Goal: Information Seeking & Learning: Learn about a topic

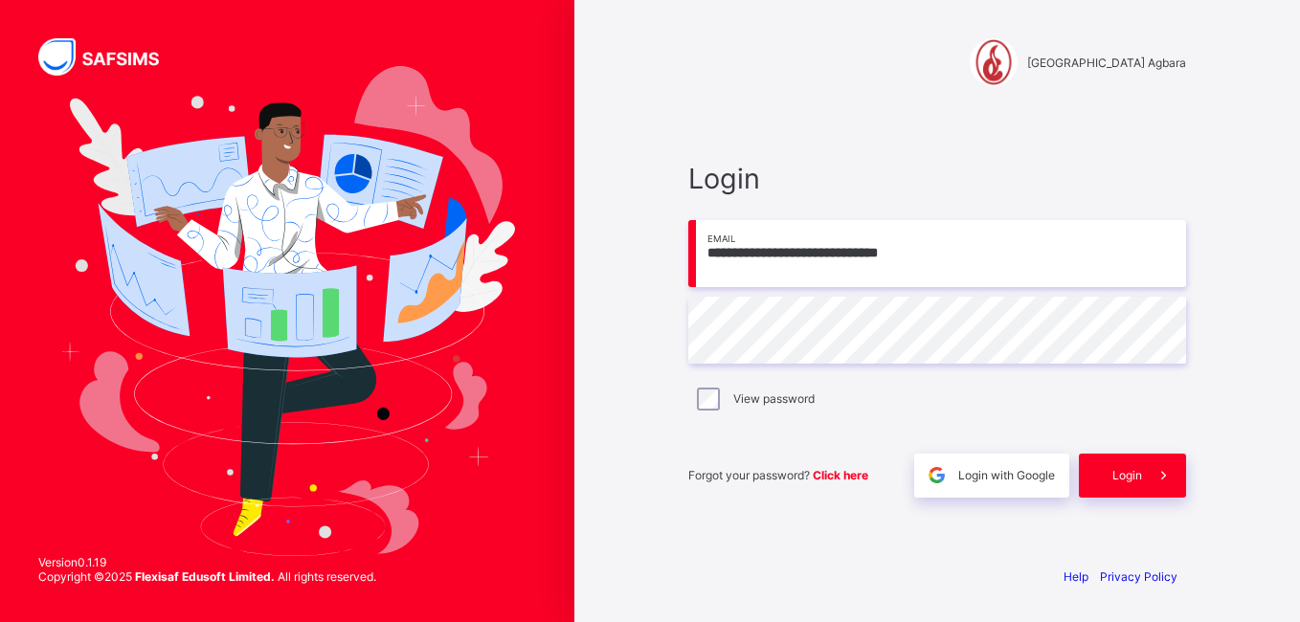
type input "**********"
click at [1158, 475] on icon at bounding box center [1163, 475] width 20 height 18
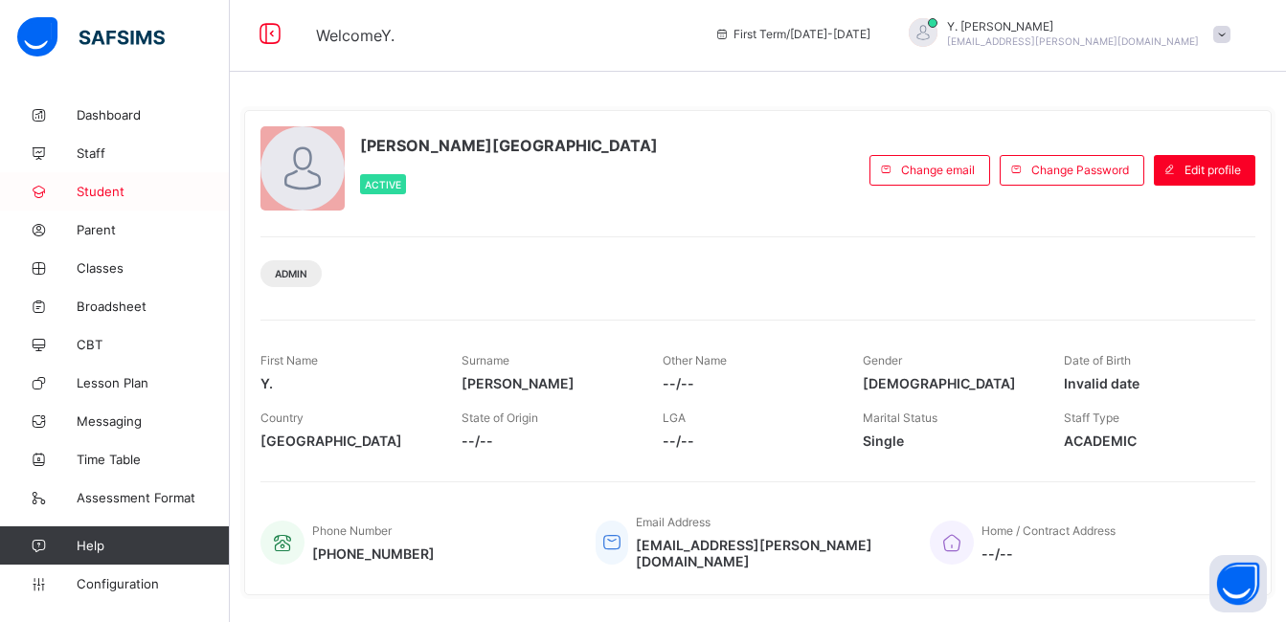
scroll to position [4, 0]
click at [128, 186] on span "Student" at bounding box center [153, 191] width 153 height 15
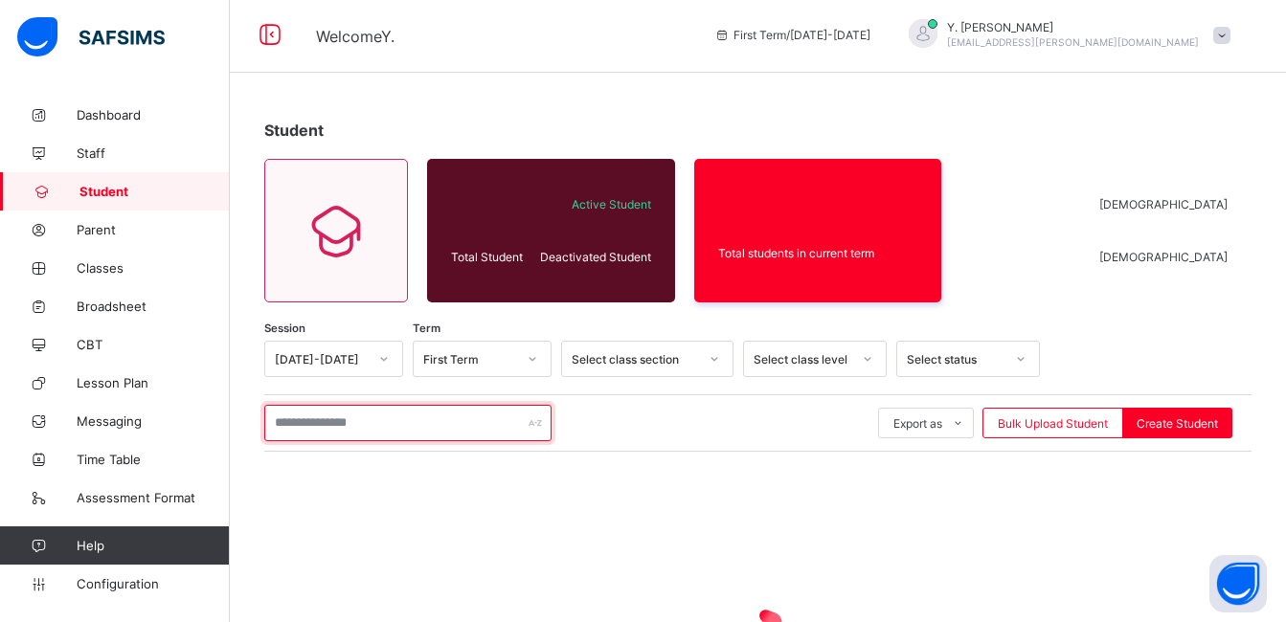
click at [387, 411] on input "text" at bounding box center [407, 423] width 287 height 36
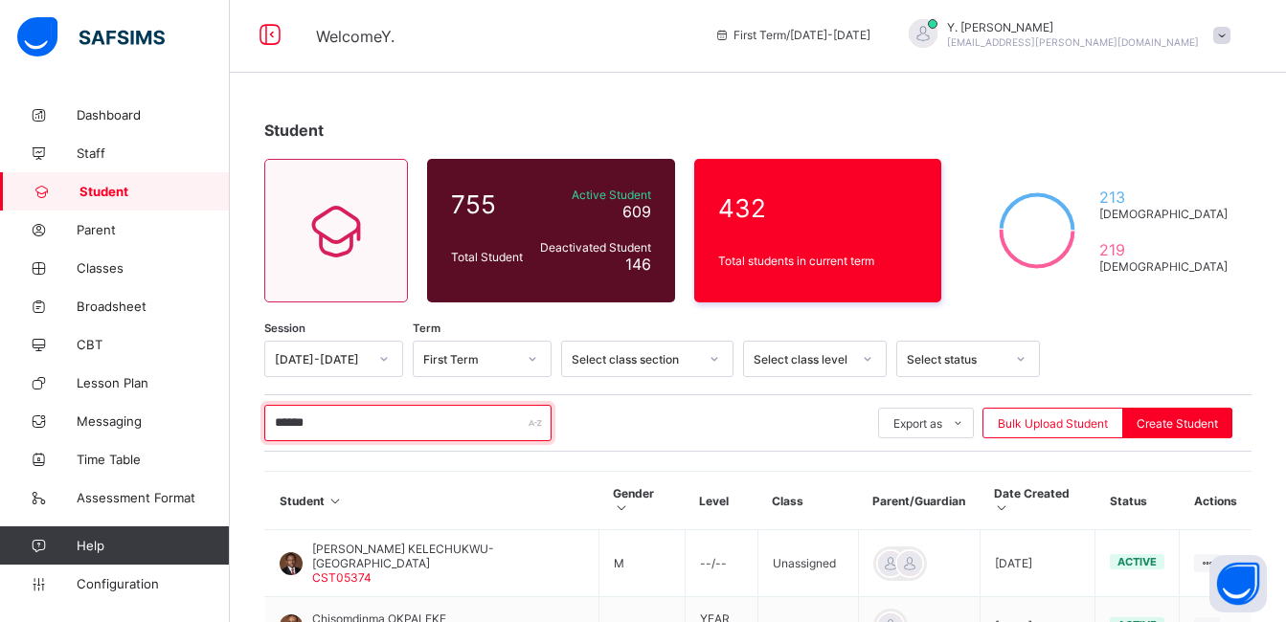
scroll to position [226, 0]
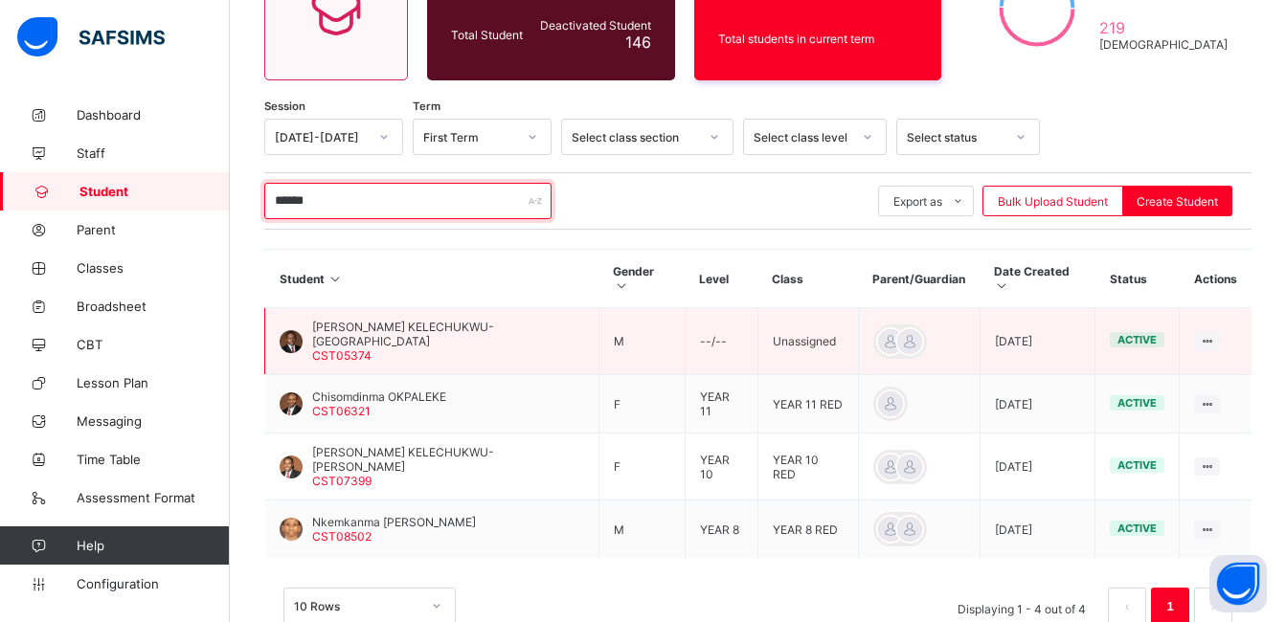
type input "******"
click at [424, 320] on span "[PERSON_NAME] KELECHUKWU-[GEOGRAPHIC_DATA]" at bounding box center [448, 334] width 272 height 29
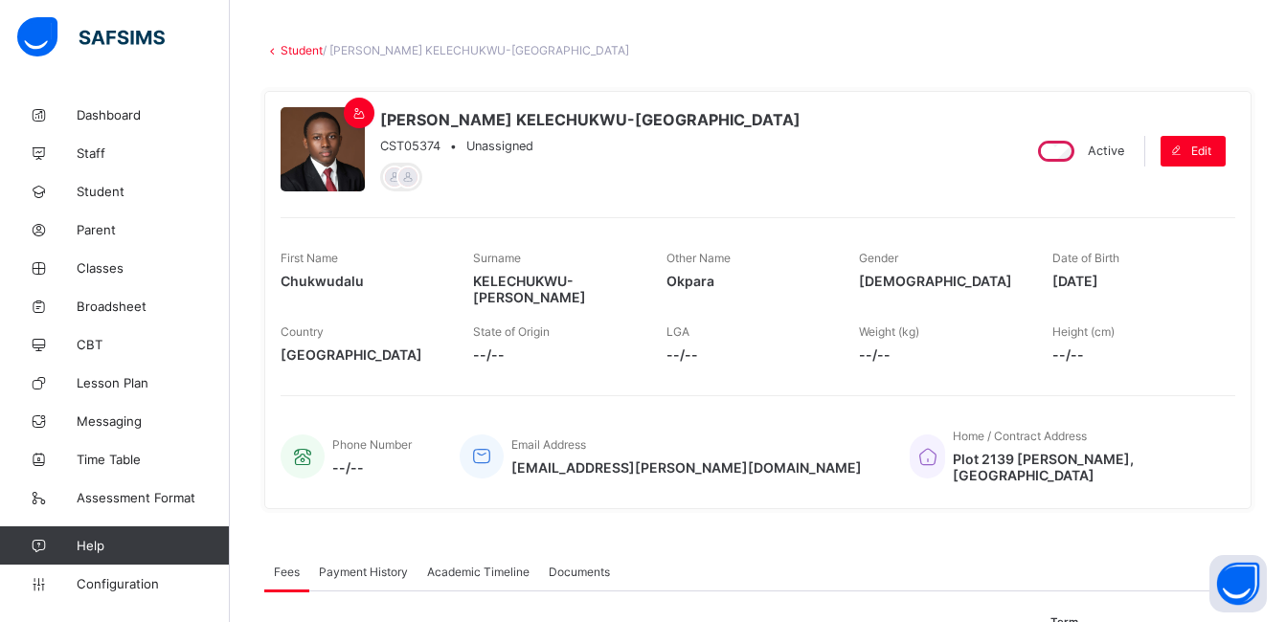
scroll to position [82, 0]
click at [301, 49] on link "Student" at bounding box center [301, 49] width 42 height 14
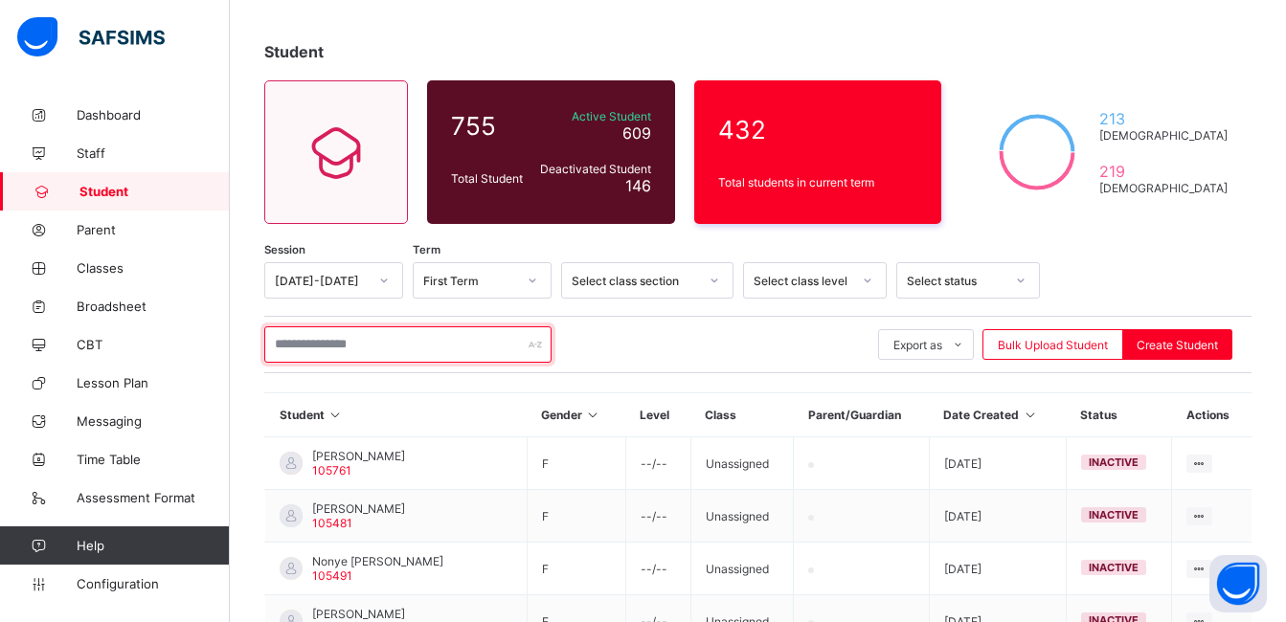
click at [516, 336] on input "text" at bounding box center [407, 344] width 287 height 36
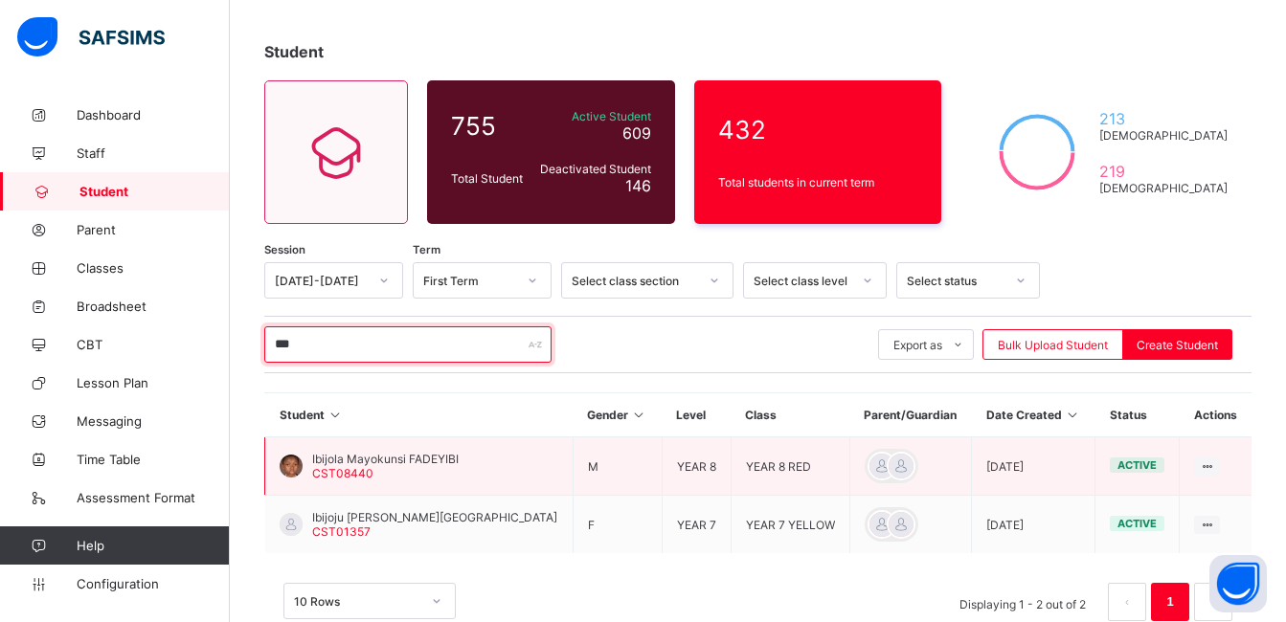
type input "***"
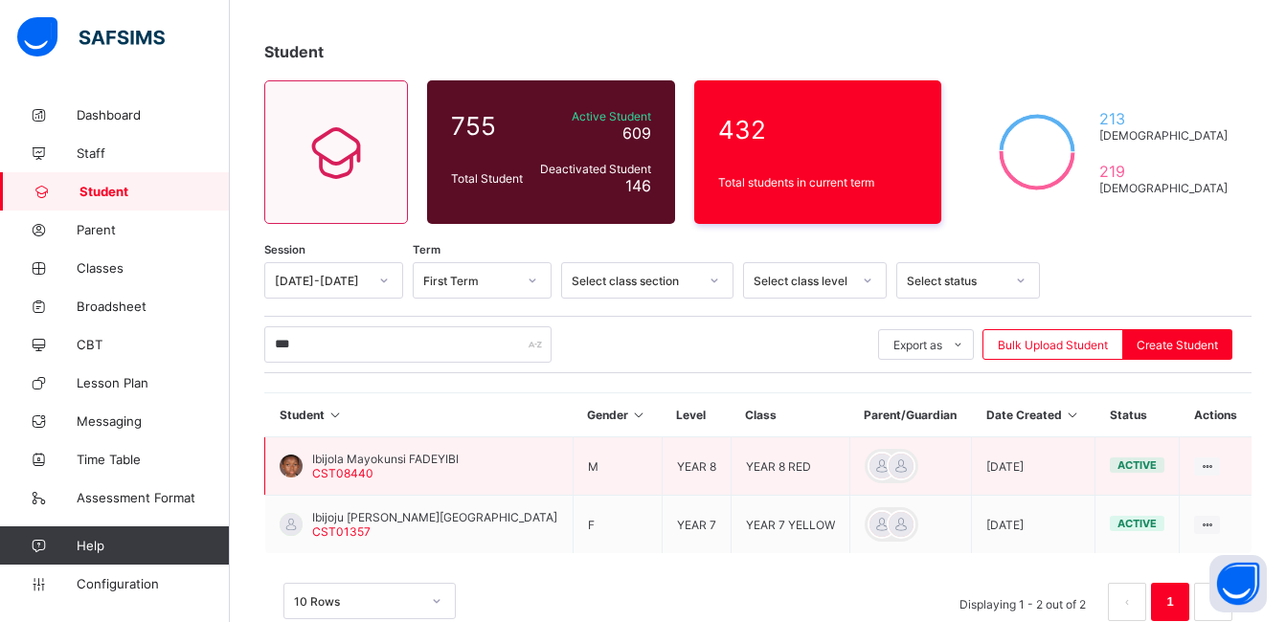
drag, startPoint x: 455, startPoint y: 461, endPoint x: 311, endPoint y: 463, distance: 143.6
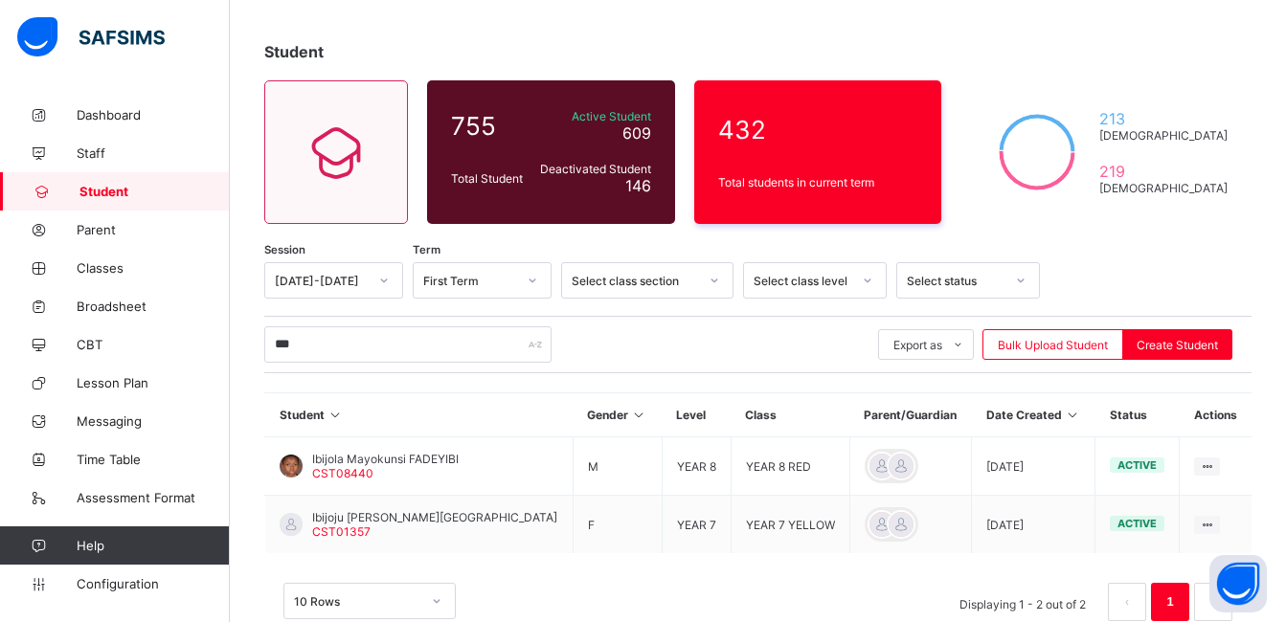
drag, startPoint x: 311, startPoint y: 463, endPoint x: 271, endPoint y: 321, distance: 148.2
click at [271, 321] on div "*** Export as Pdf Report Excel Report Excel Report (LMS) Bulk Upload Student Cr…" at bounding box center [757, 344] width 987 height 57
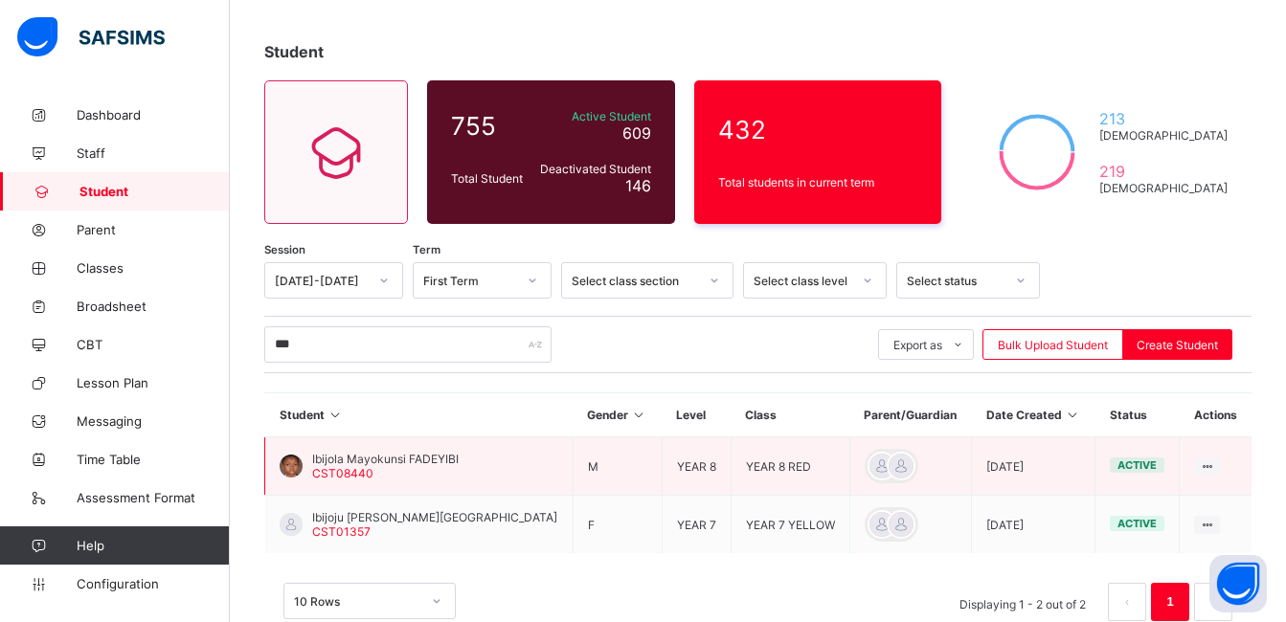
click at [410, 470] on div "Ibijola Mayokunsi FADEYIBI CST08440" at bounding box center [385, 466] width 146 height 29
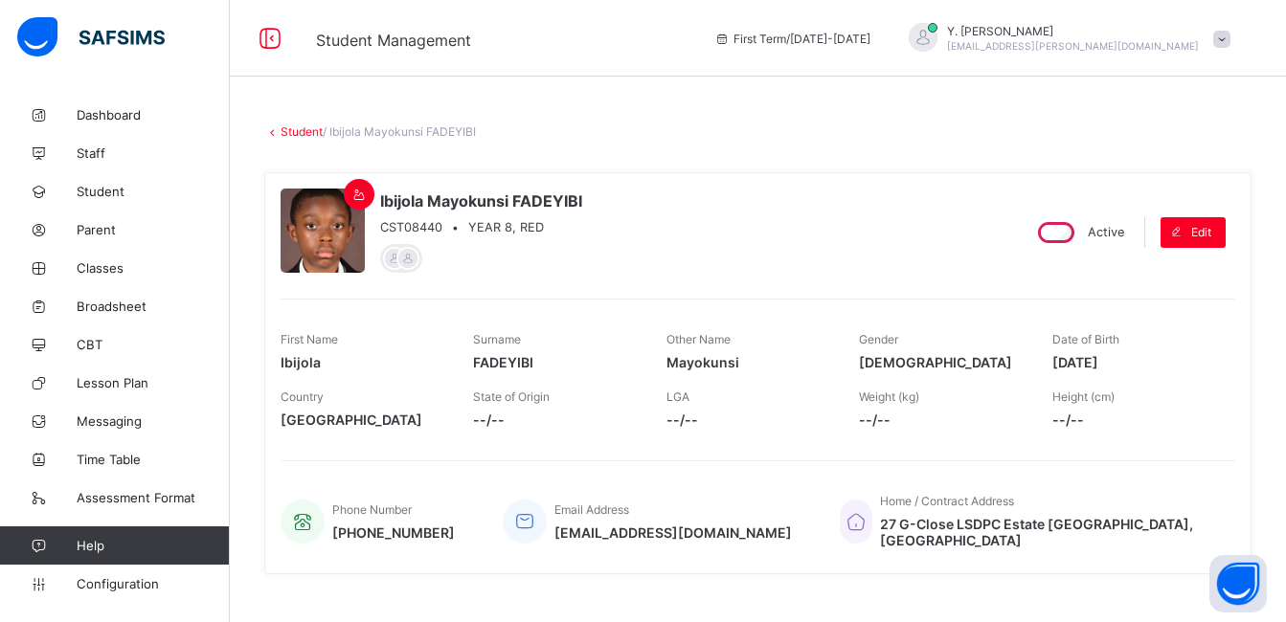
click at [302, 124] on link "Student" at bounding box center [301, 131] width 42 height 14
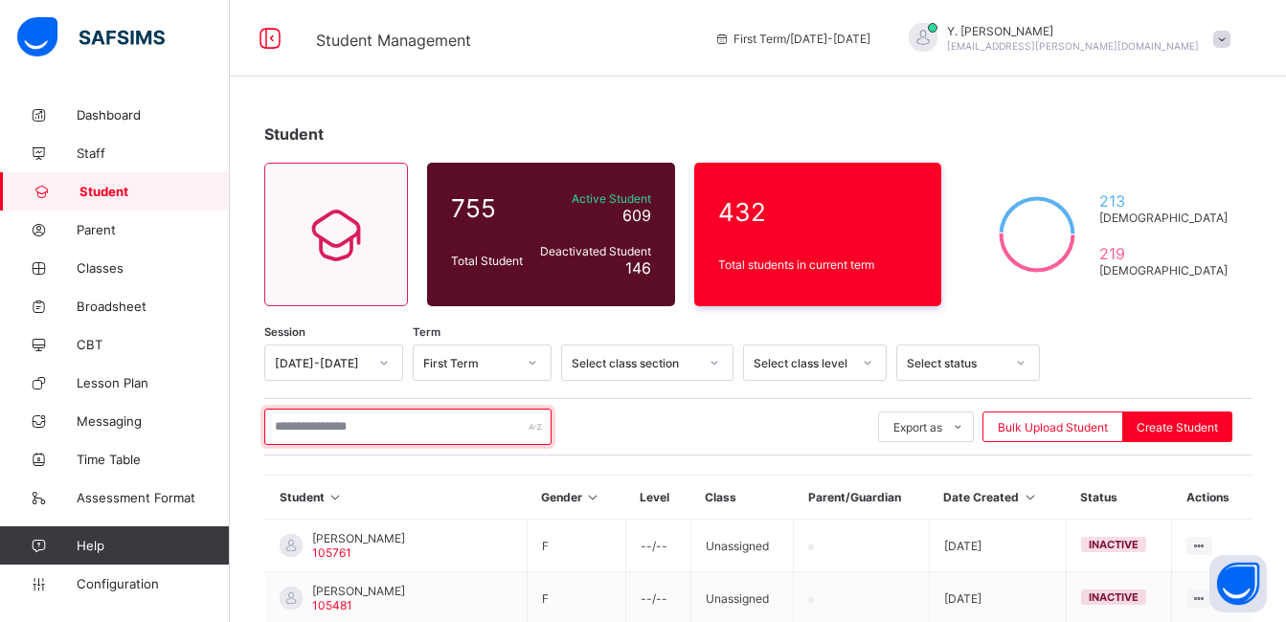
click at [417, 430] on input "text" at bounding box center [407, 427] width 287 height 36
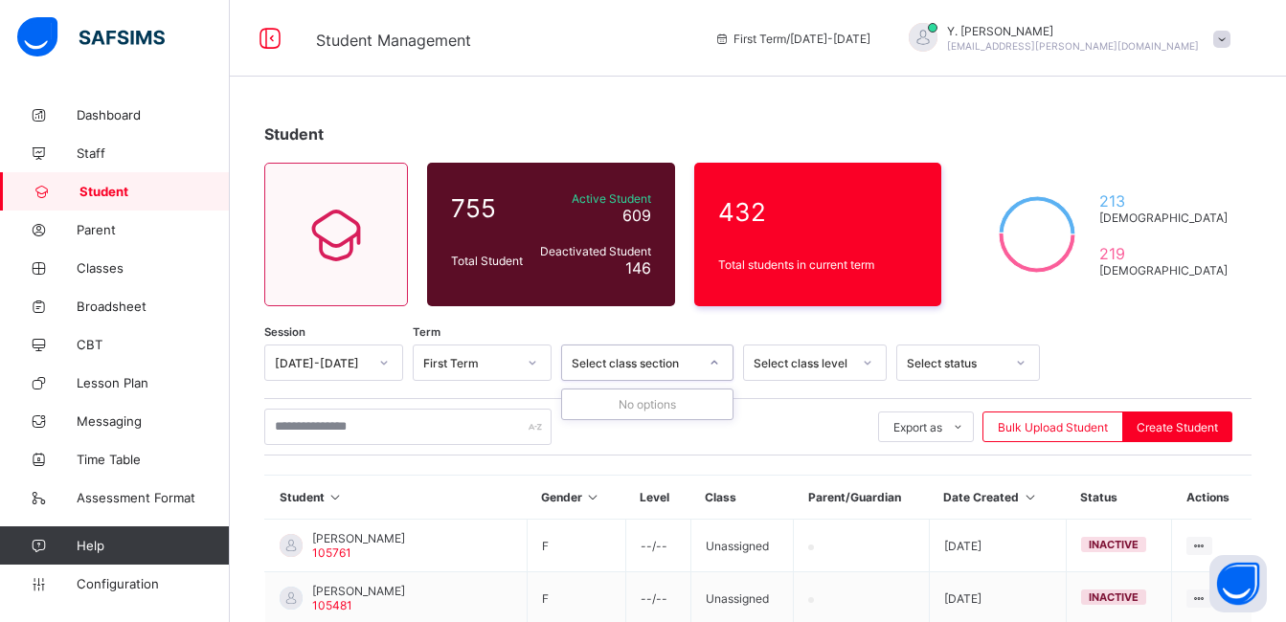
click at [668, 362] on div "Select class section" at bounding box center [634, 363] width 126 height 14
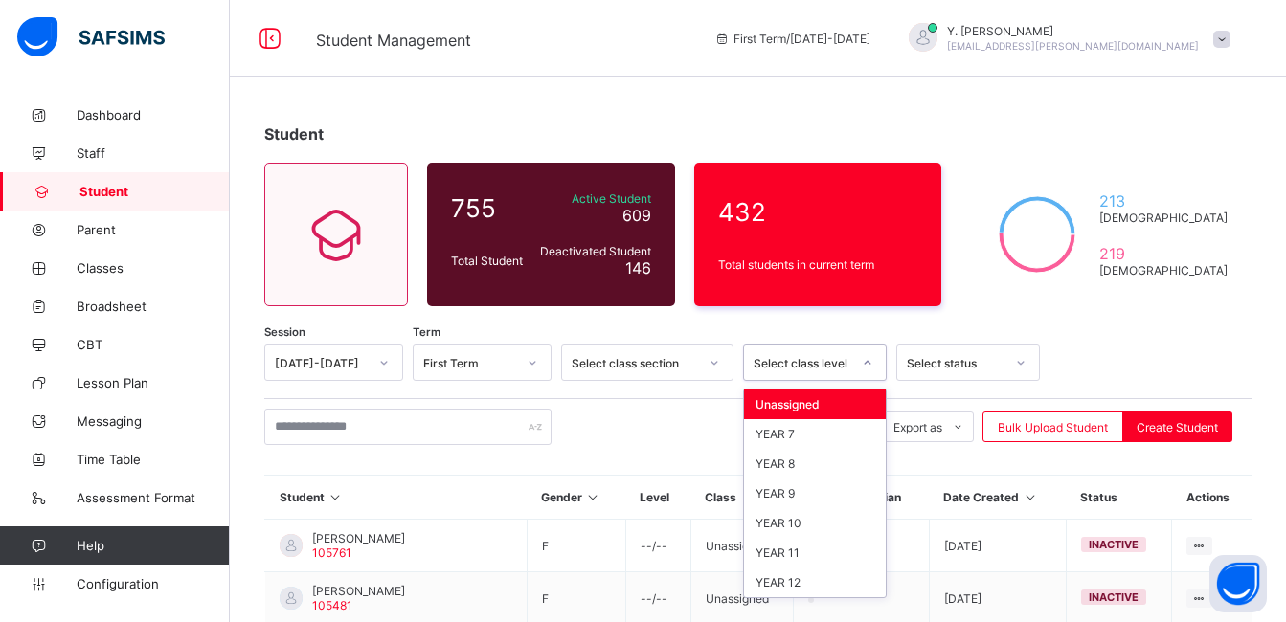
click at [826, 372] on div "Select class level" at bounding box center [796, 362] width 105 height 27
click at [844, 492] on div "YEAR 9" at bounding box center [815, 494] width 142 height 30
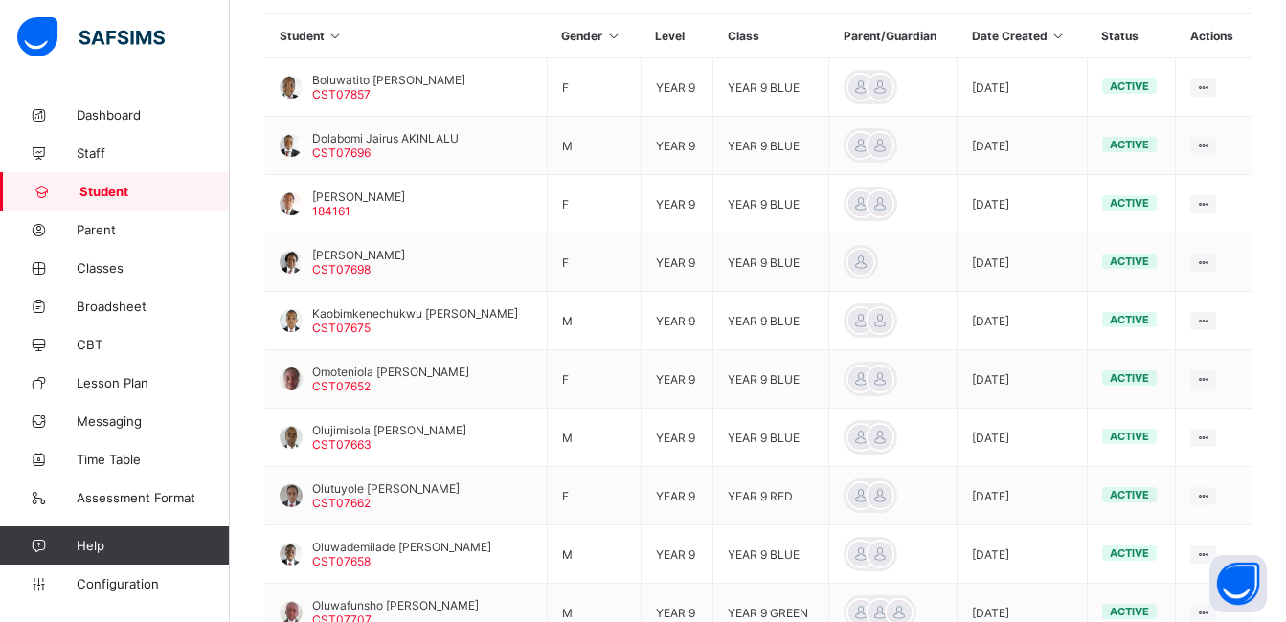
scroll to position [663, 0]
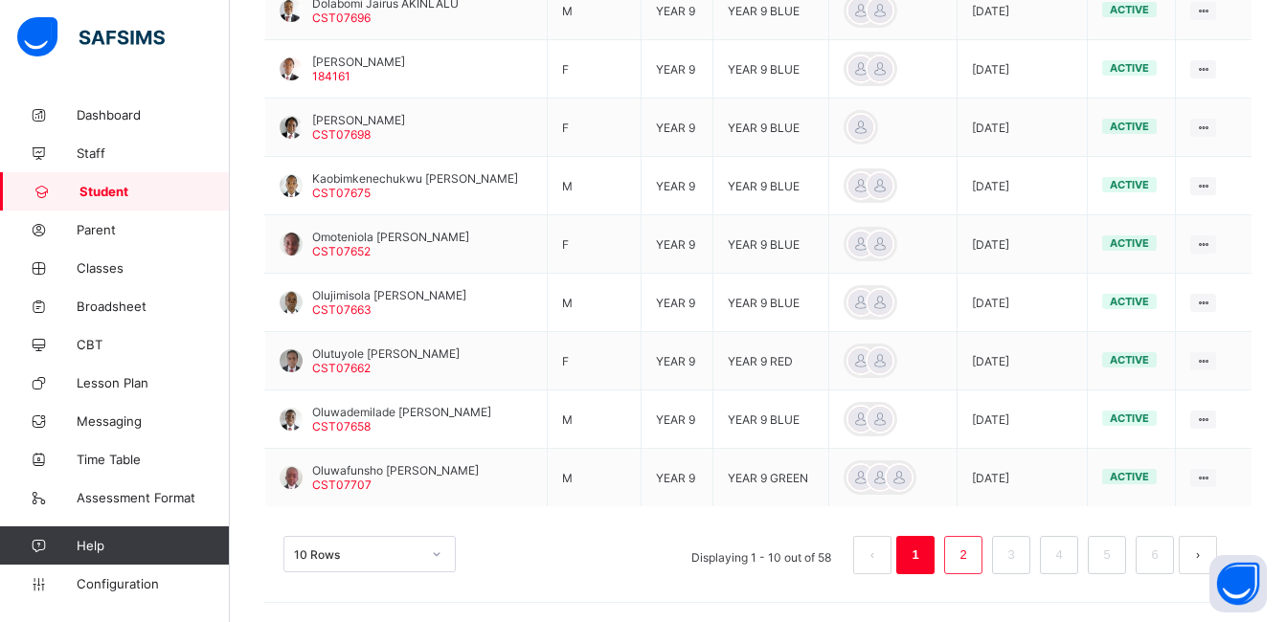
click at [982, 569] on li "2" at bounding box center [963, 555] width 38 height 38
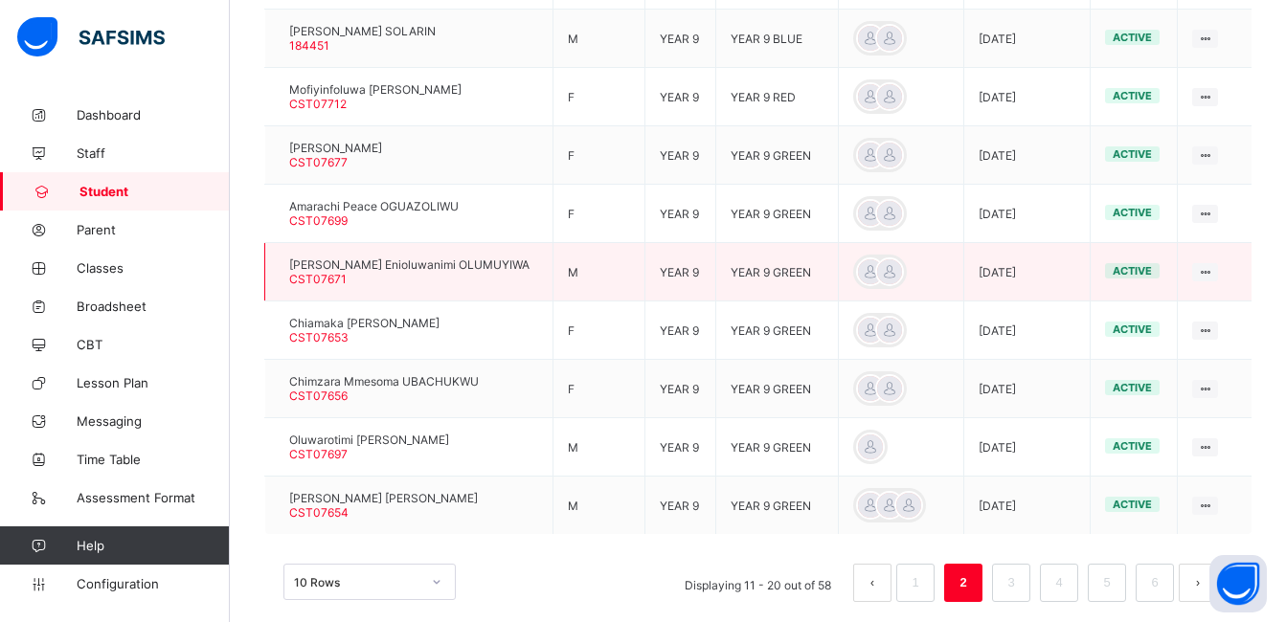
scroll to position [659, 0]
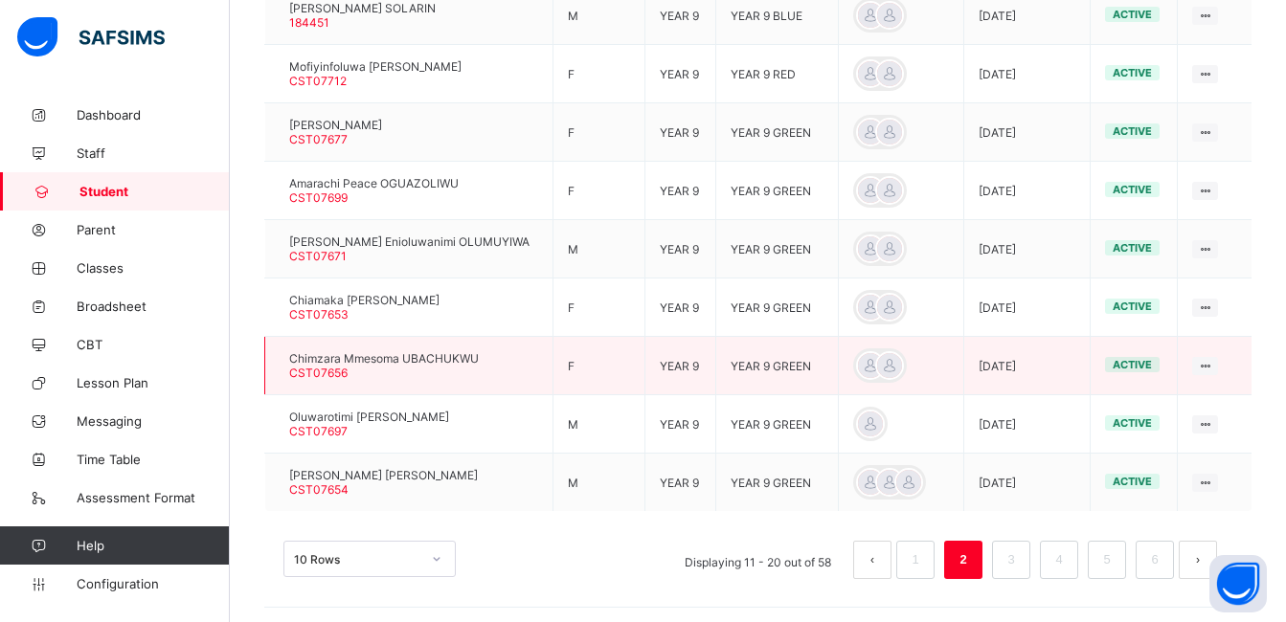
click at [908, 347] on td at bounding box center [900, 366] width 125 height 58
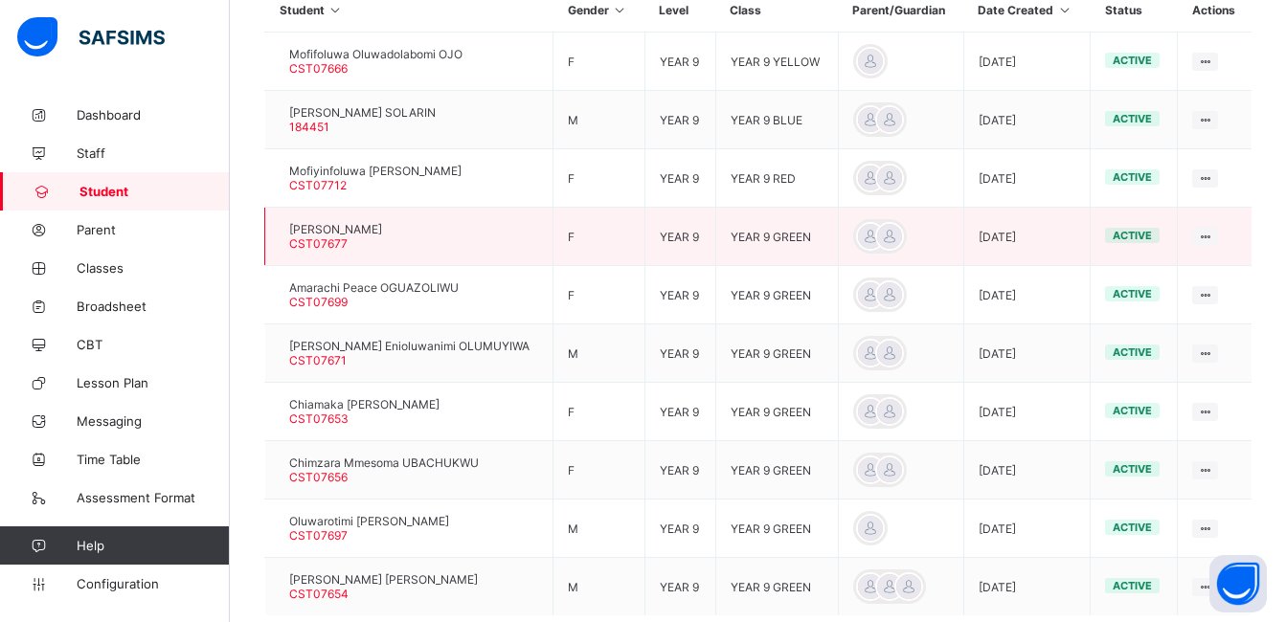
scroll to position [663, 0]
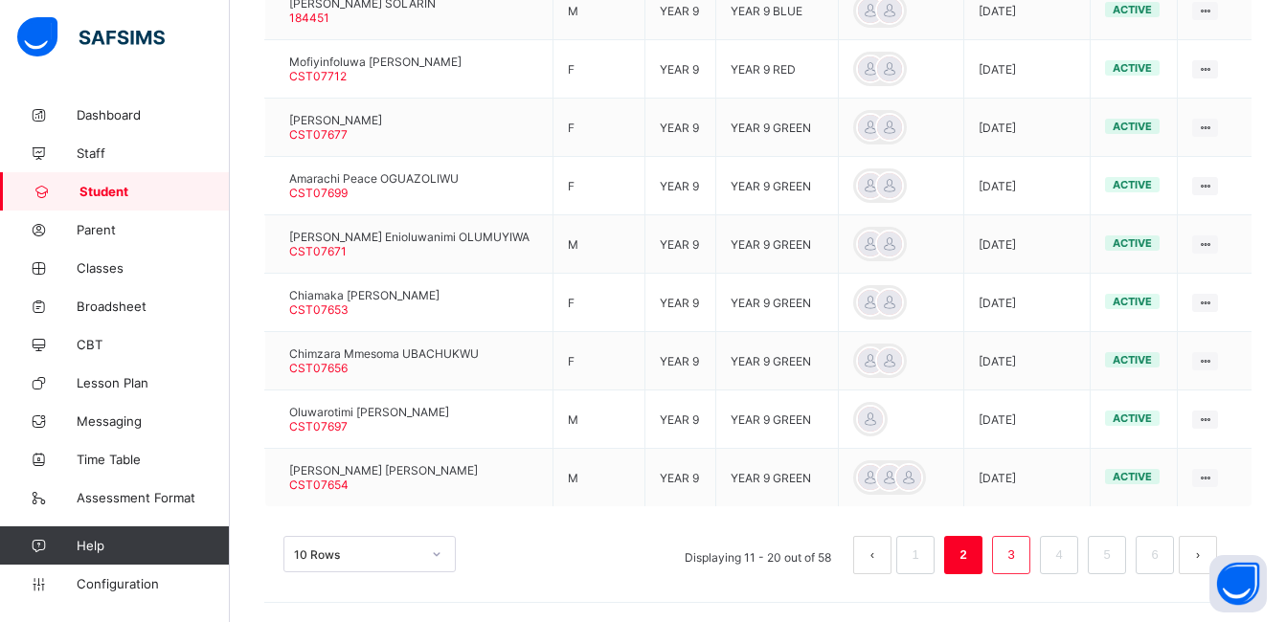
click at [1019, 553] on link "3" at bounding box center [1010, 555] width 18 height 25
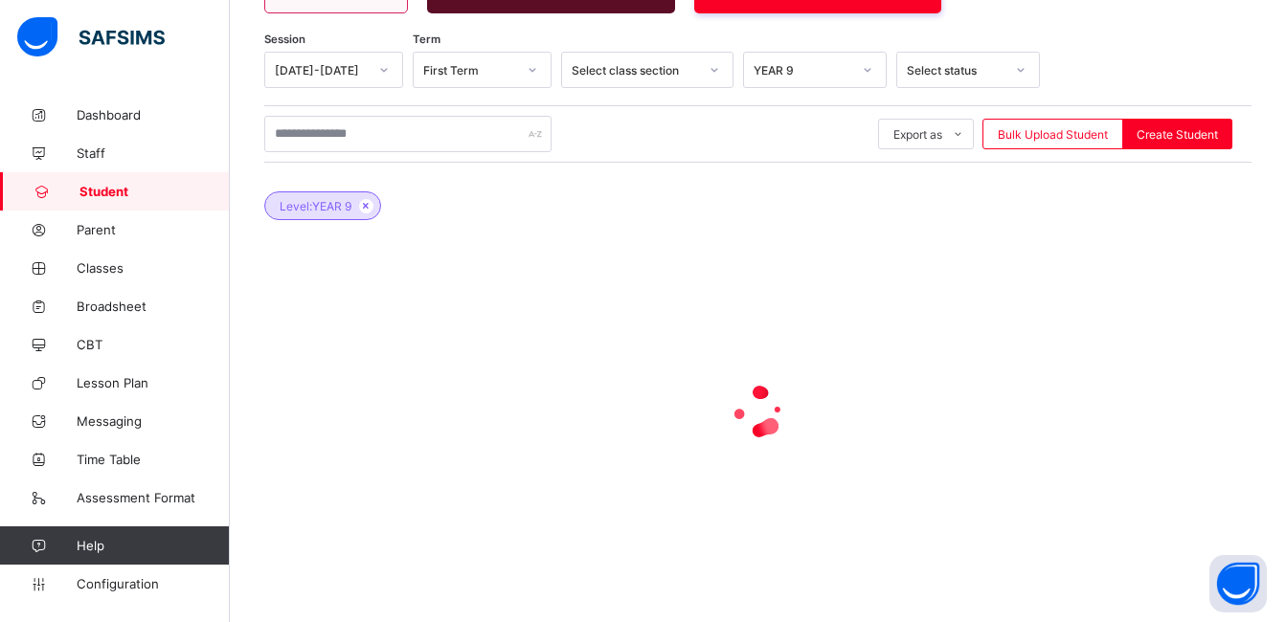
scroll to position [293, 0]
click at [1023, 553] on div at bounding box center [757, 412] width 987 height 364
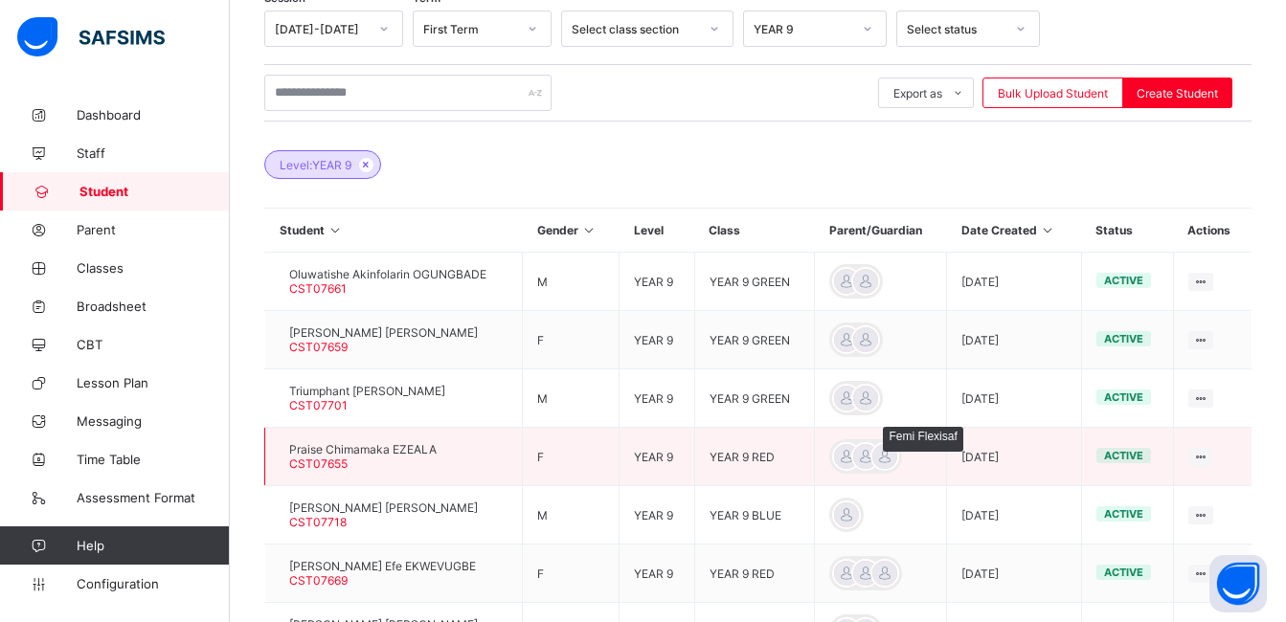
scroll to position [663, 0]
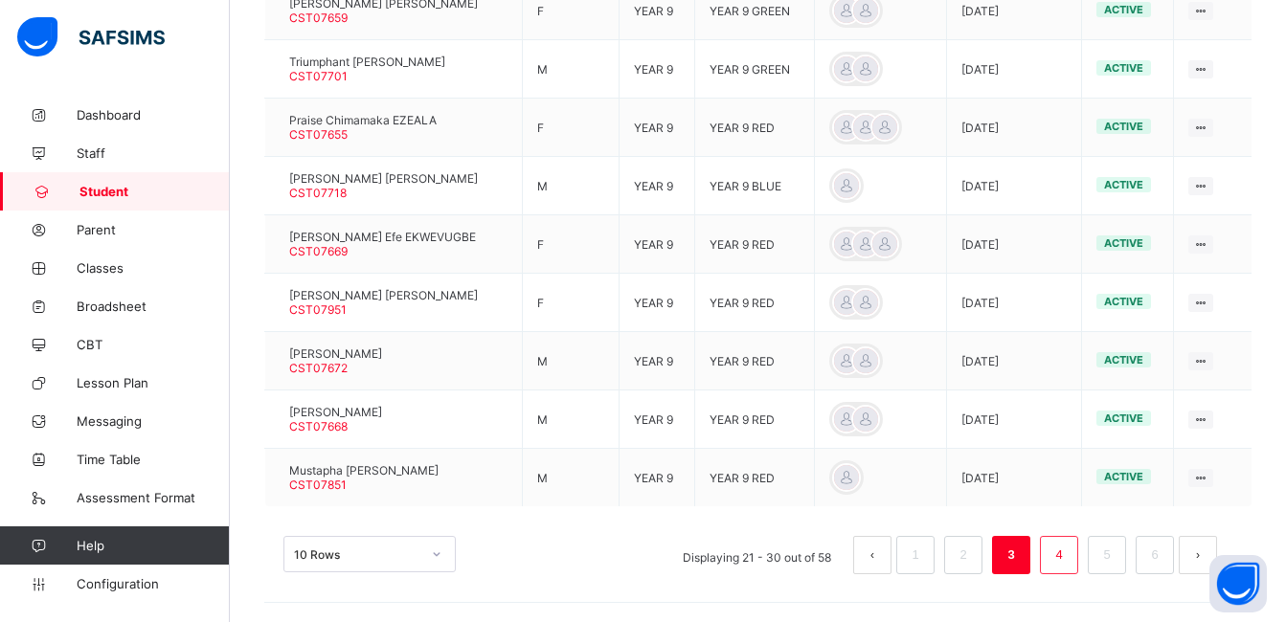
click at [1057, 551] on li "4" at bounding box center [1059, 555] width 38 height 38
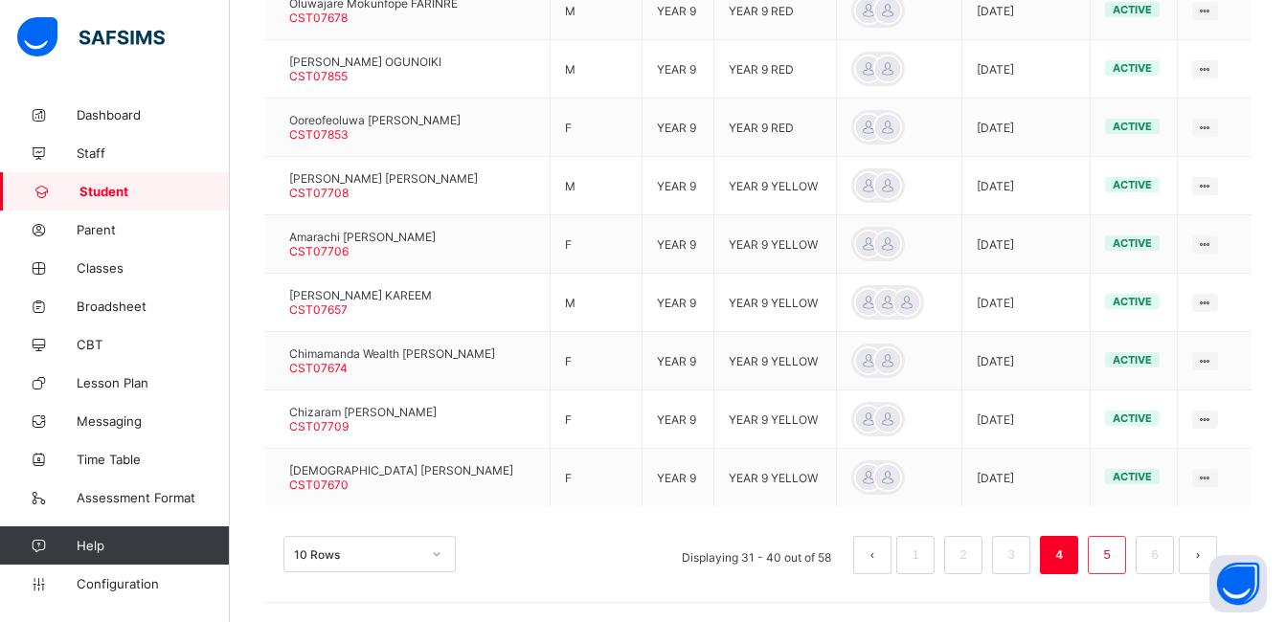
click at [1115, 553] on link "5" at bounding box center [1106, 555] width 18 height 25
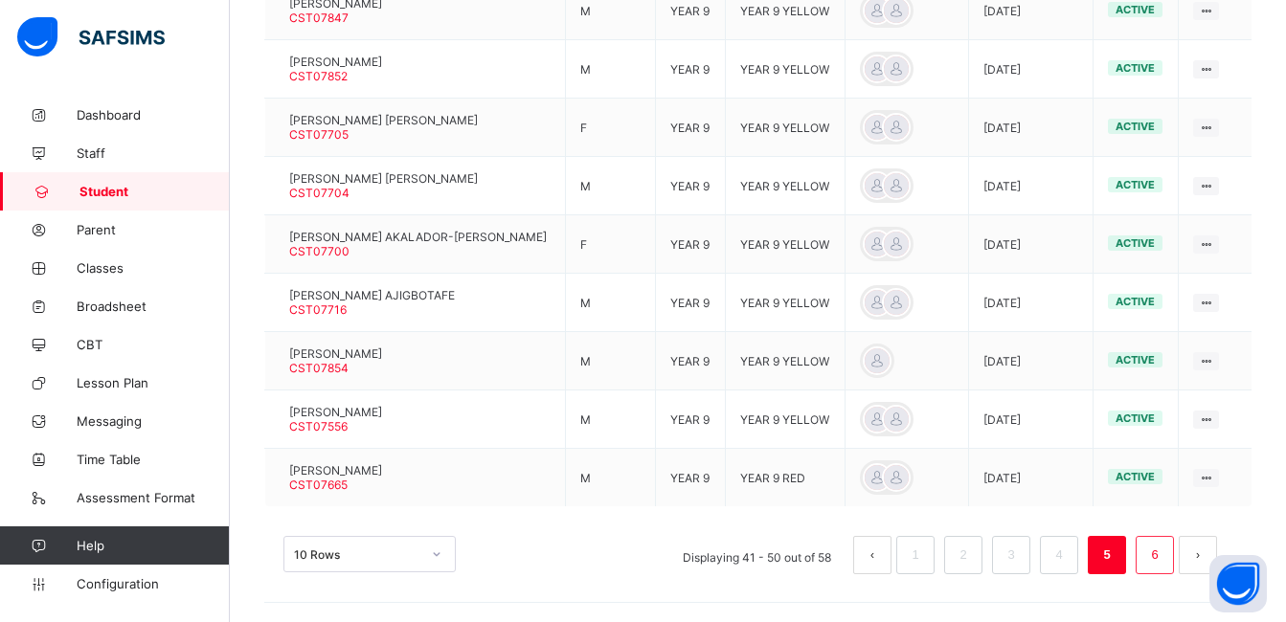
click at [1163, 555] on link "6" at bounding box center [1154, 555] width 18 height 25
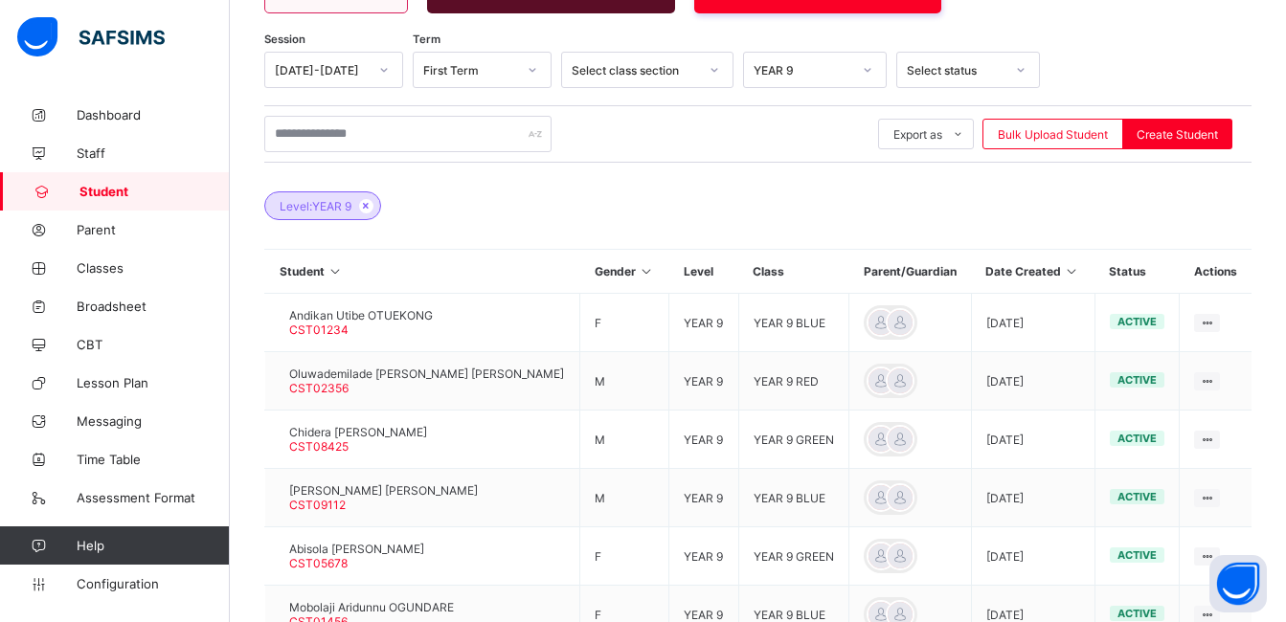
scroll to position [541, 0]
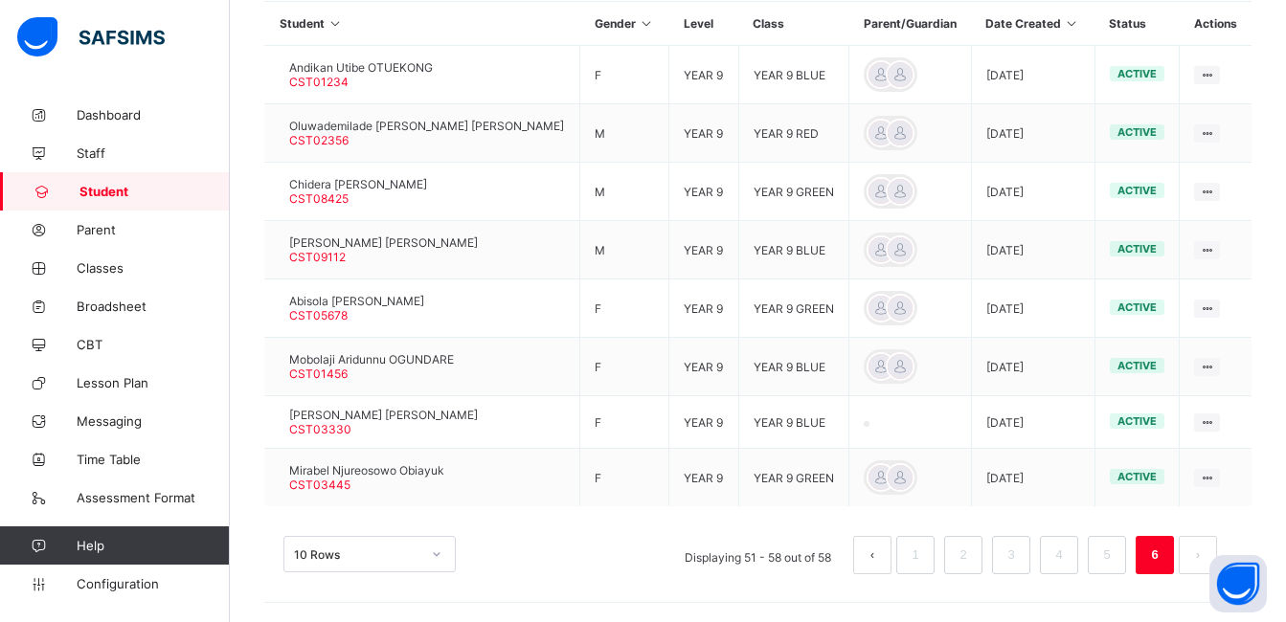
drag, startPoint x: 414, startPoint y: 469, endPoint x: 236, endPoint y: 99, distance: 410.6
click at [236, 99] on div "Student 755 Total Student Active Student 609 Deactivated Student 146 432 Total …" at bounding box center [758, 88] width 1056 height 1067
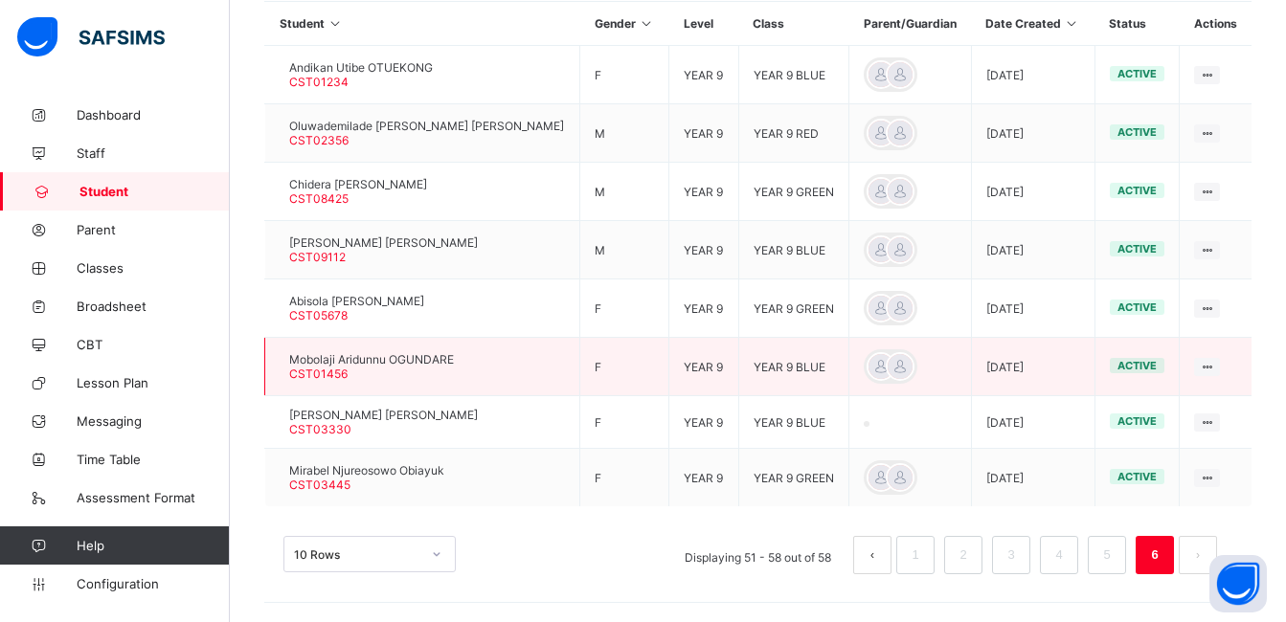
scroll to position [0, 0]
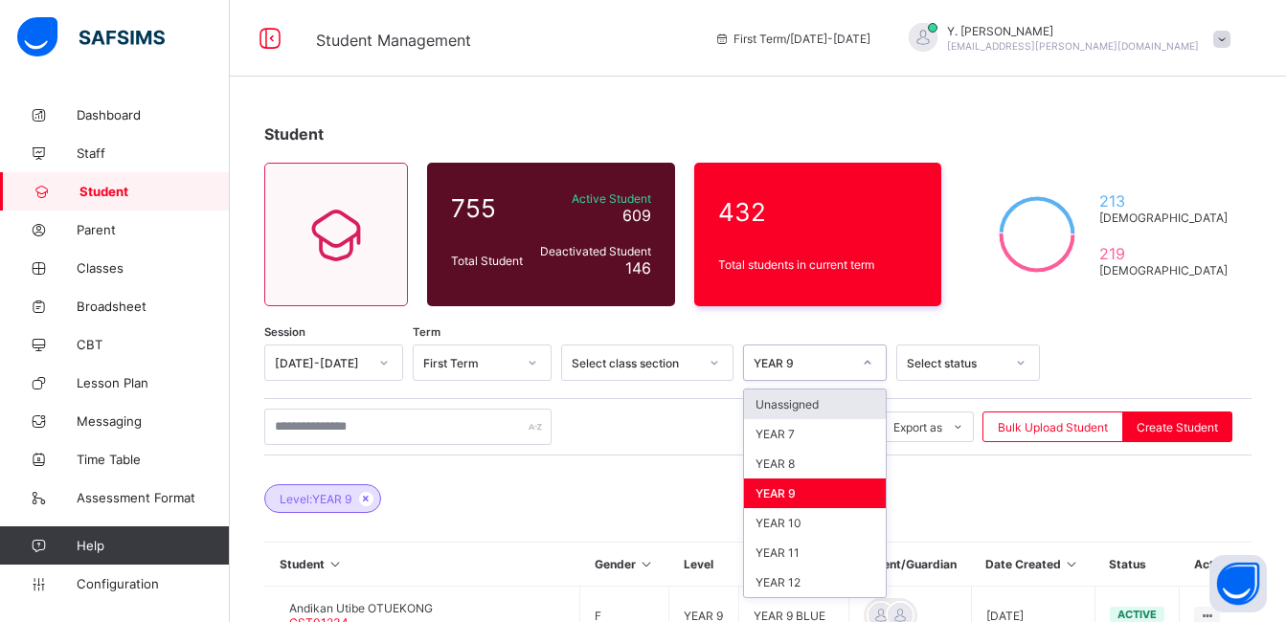
click at [772, 365] on div "YEAR 9" at bounding box center [802, 363] width 98 height 14
click at [822, 574] on div "YEAR 12" at bounding box center [815, 583] width 142 height 30
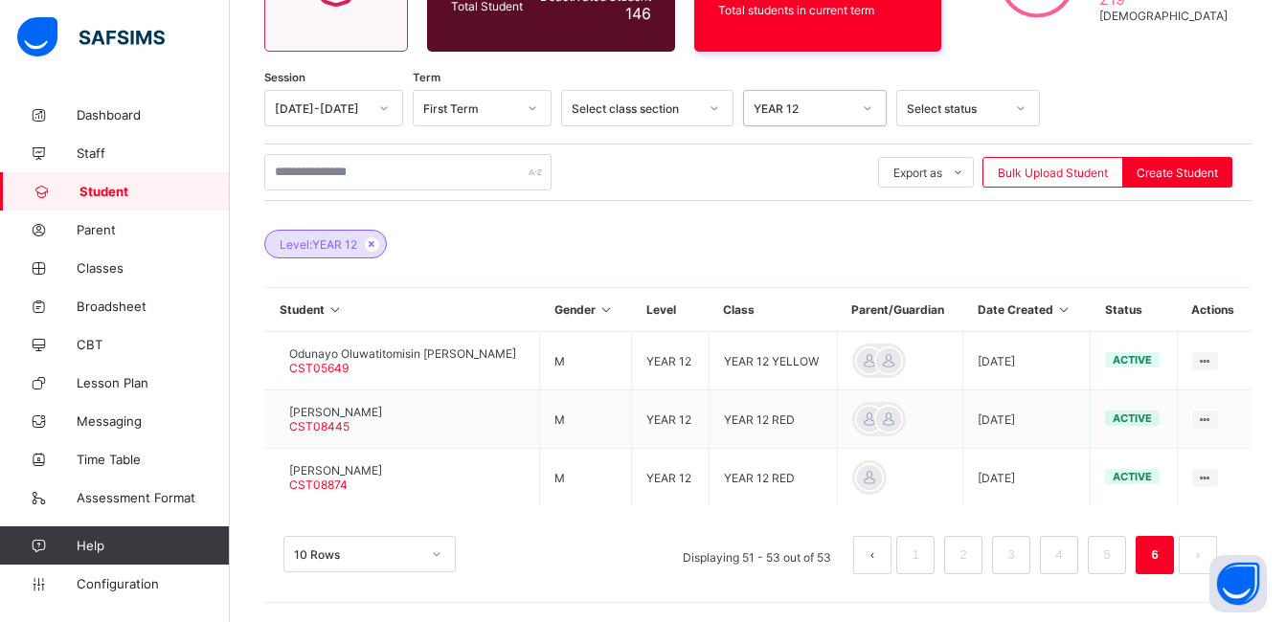
scroll to position [255, 0]
click at [924, 549] on link "1" at bounding box center [915, 555] width 18 height 25
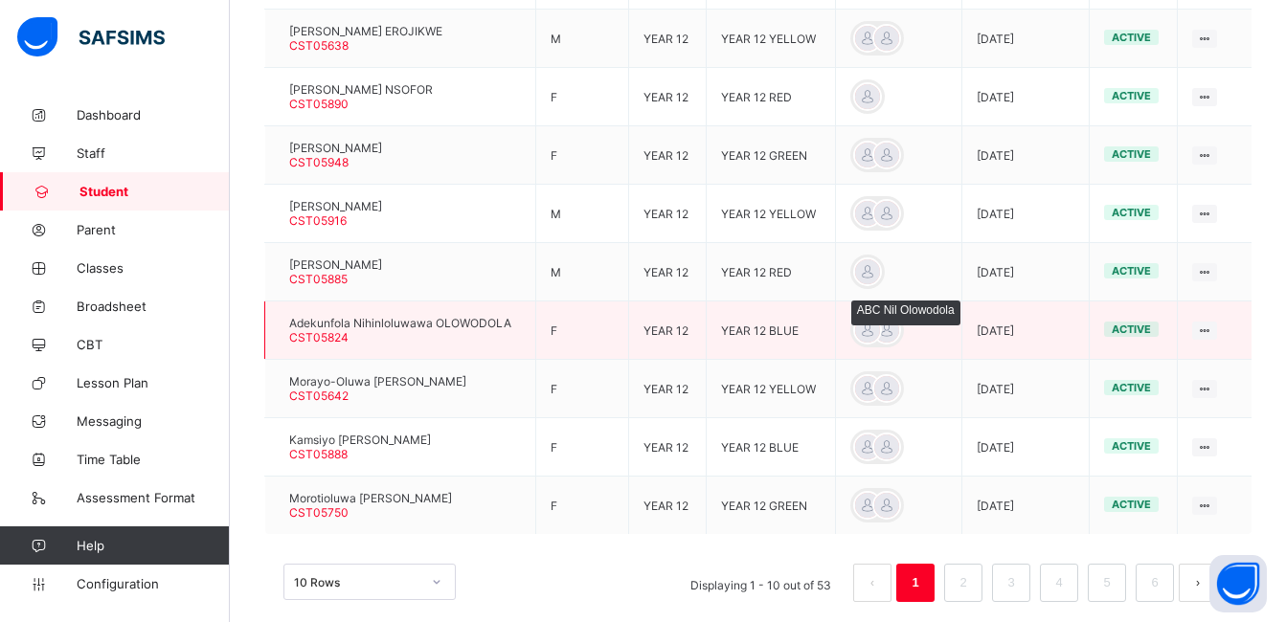
scroll to position [663, 0]
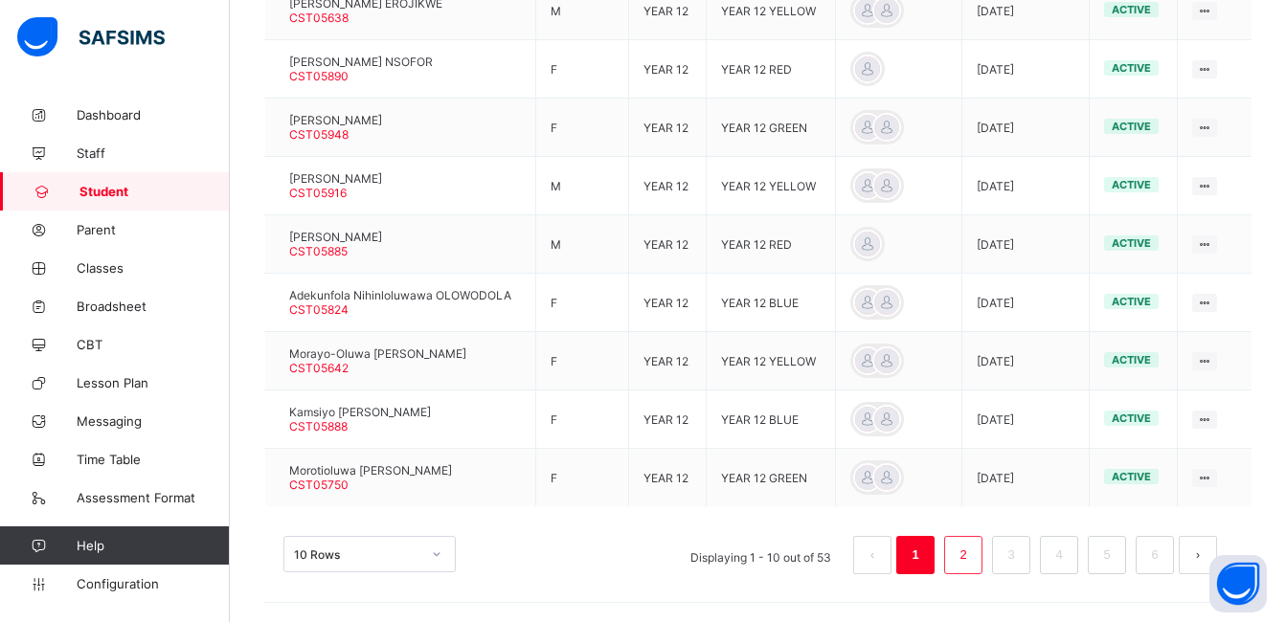
click at [972, 548] on link "2" at bounding box center [962, 555] width 18 height 25
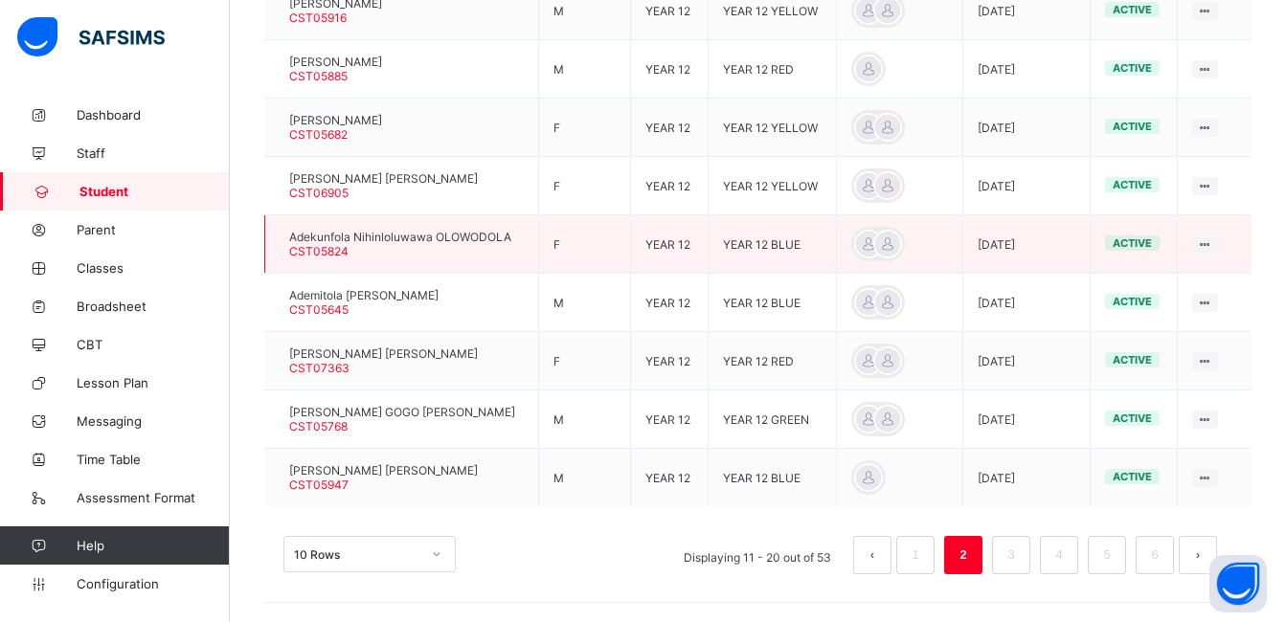
drag, startPoint x: 437, startPoint y: 254, endPoint x: 417, endPoint y: 244, distance: 22.3
click at [417, 244] on div "Adekunfola Nihinloluwawa OLOWODOLA CST05824" at bounding box center [400, 244] width 222 height 29
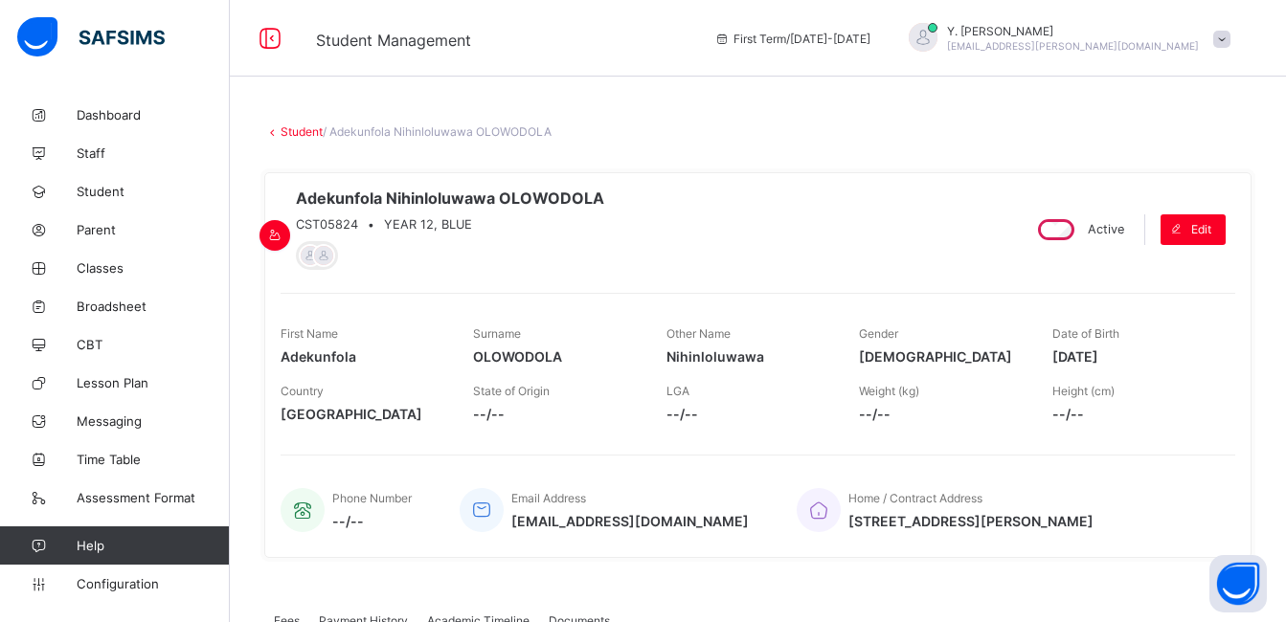
click at [300, 130] on link "Student" at bounding box center [301, 131] width 42 height 14
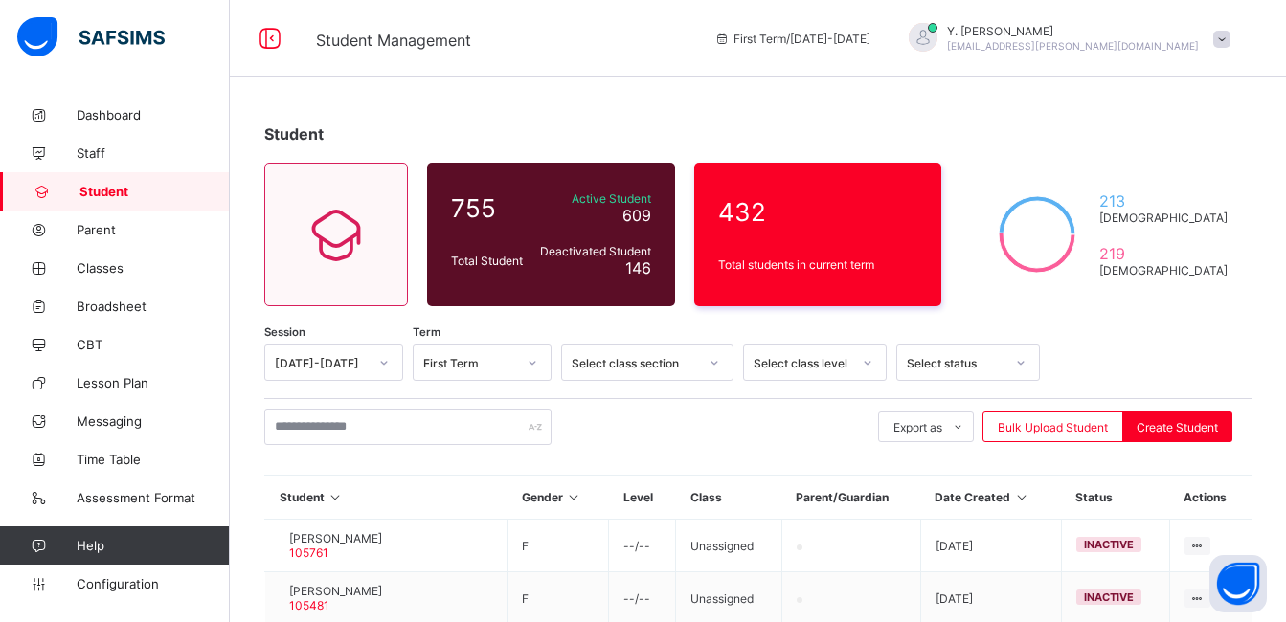
scroll to position [539, 0]
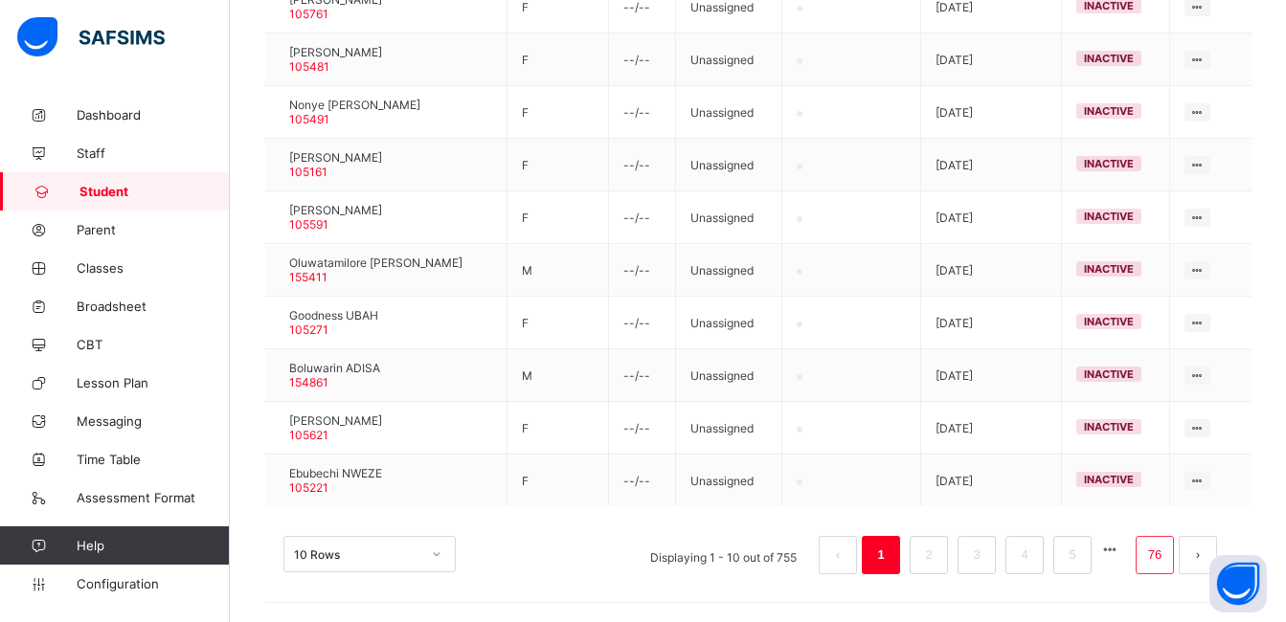
click at [1161, 555] on link "76" at bounding box center [1154, 555] width 25 height 25
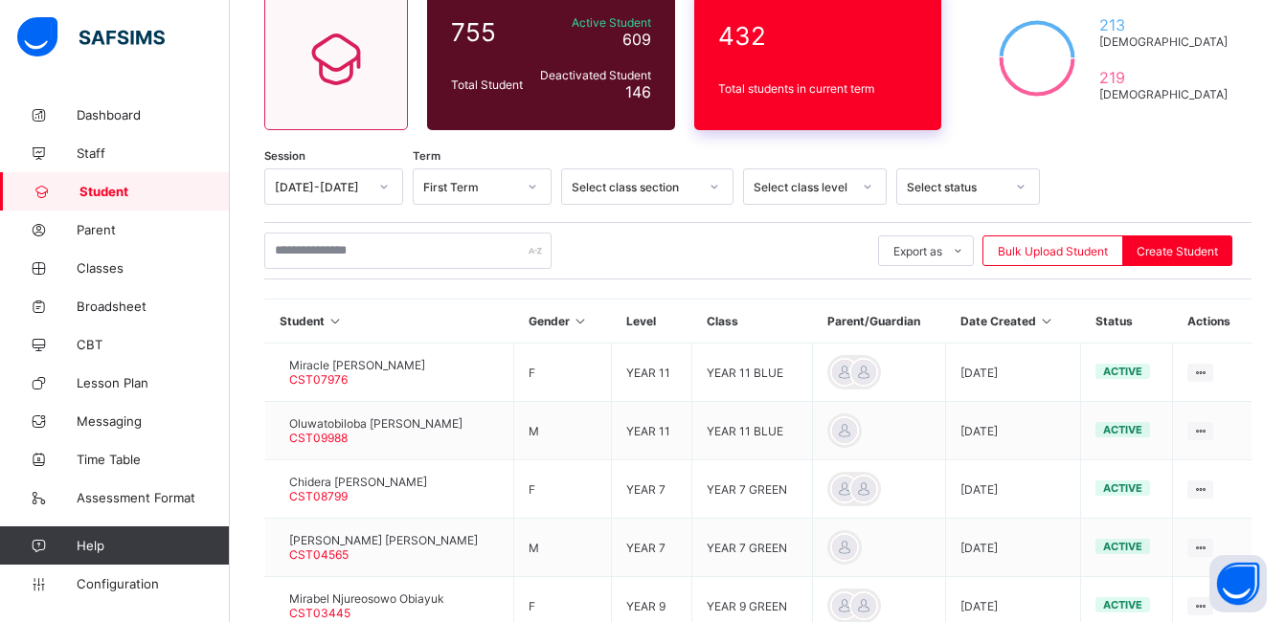
scroll to position [0, 0]
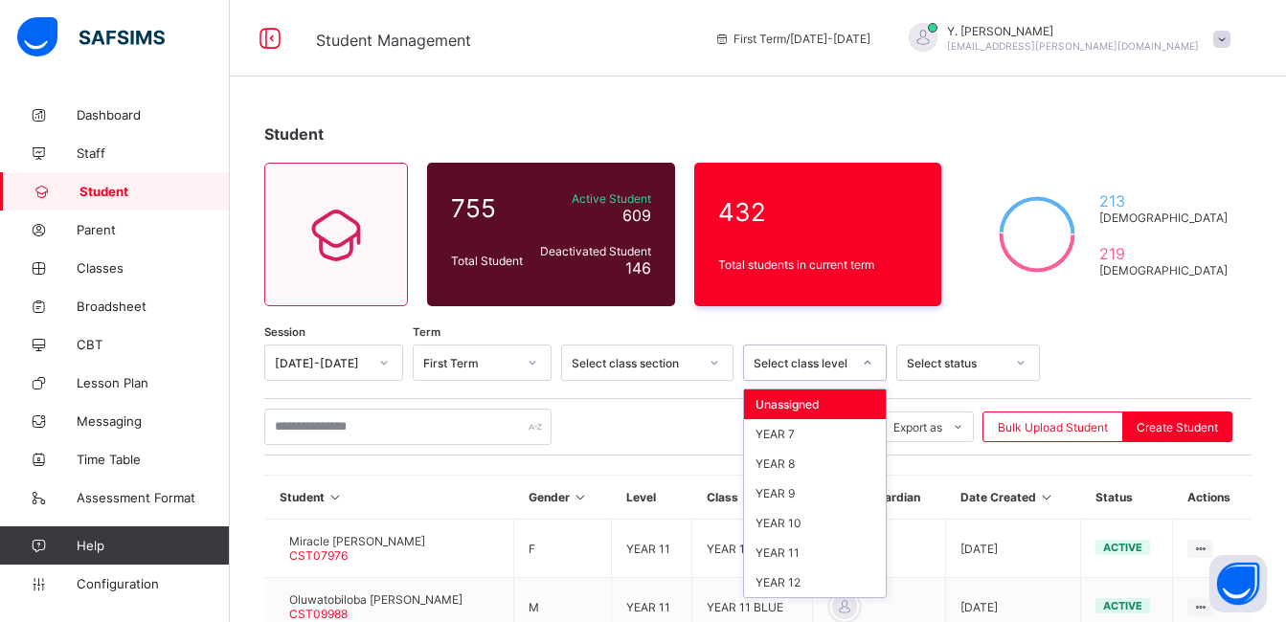
click at [788, 347] on div "Select class level" at bounding box center [815, 363] width 144 height 36
click at [800, 432] on div "YEAR 7" at bounding box center [815, 434] width 142 height 30
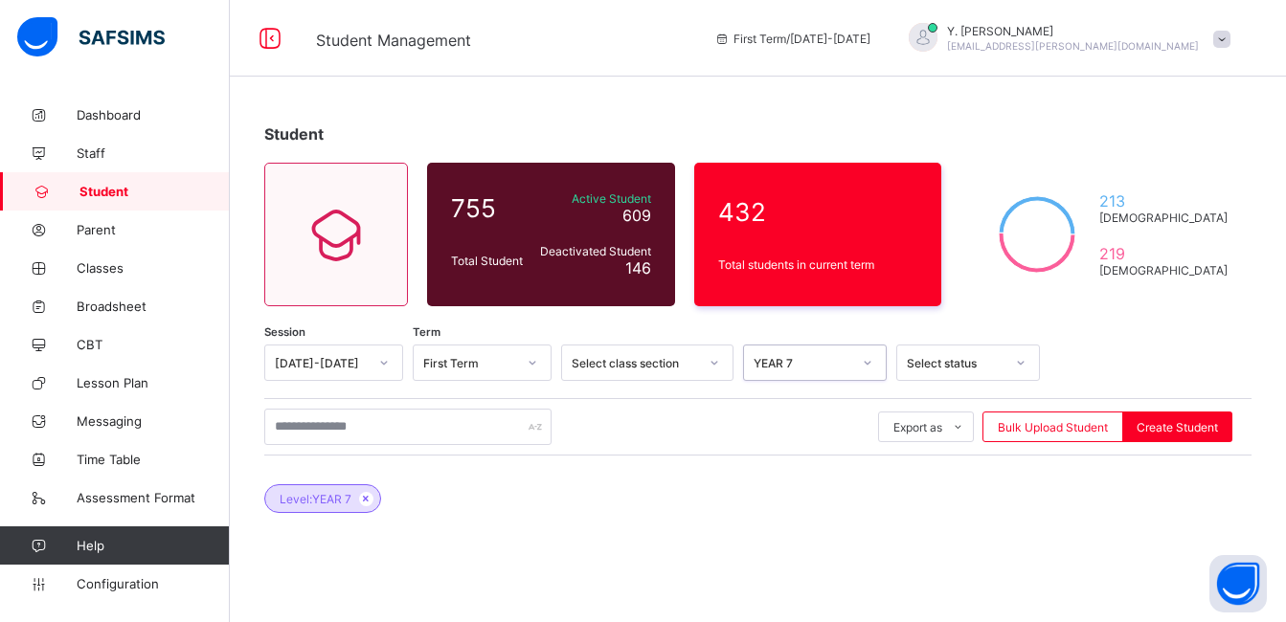
scroll to position [304, 0]
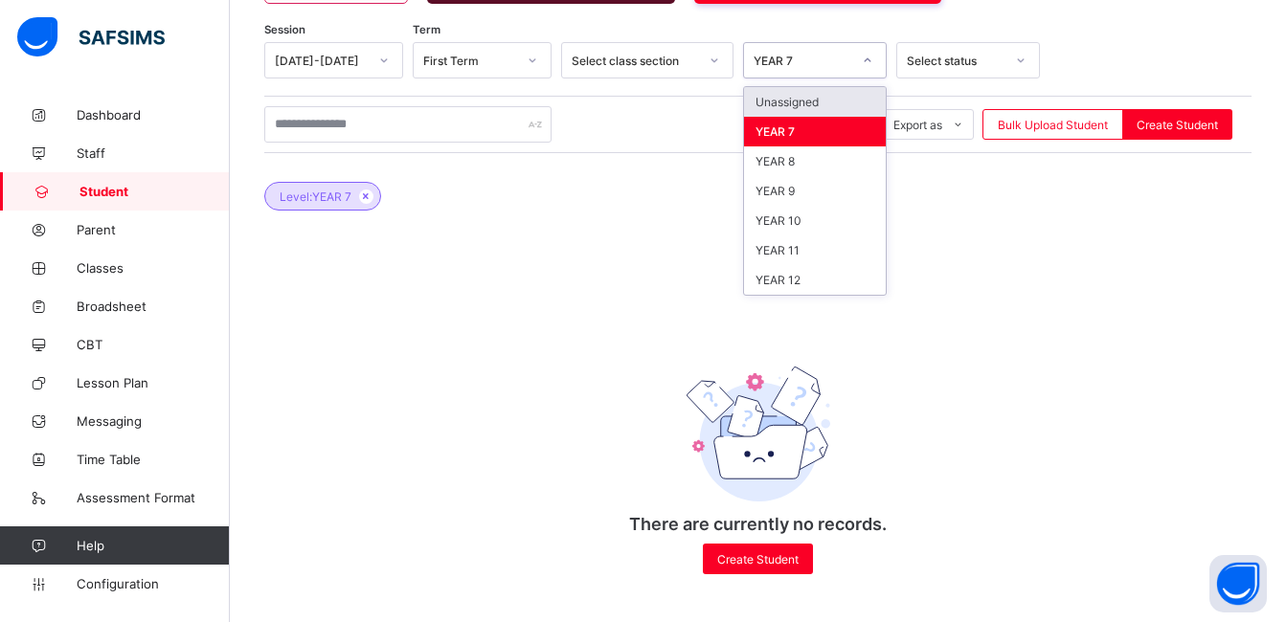
click at [801, 48] on div "YEAR 7" at bounding box center [796, 60] width 105 height 27
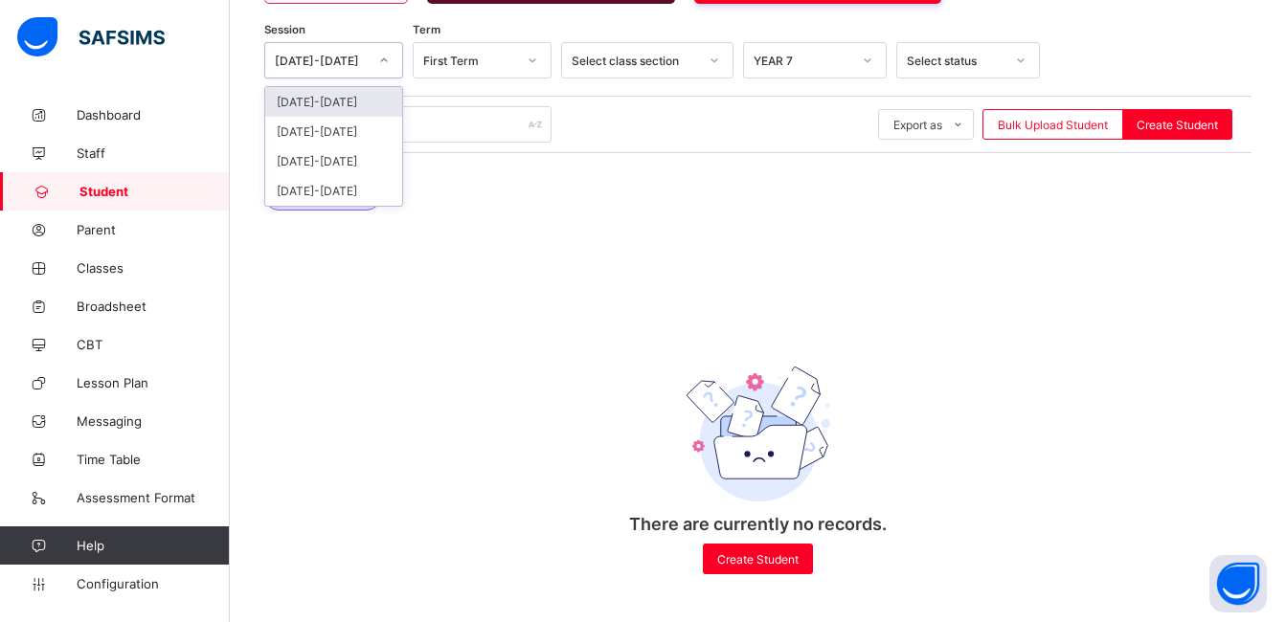
click at [327, 73] on div "[DATE]-[DATE]" at bounding box center [333, 60] width 139 height 36
click at [352, 118] on div "[DATE]-[DATE]" at bounding box center [333, 132] width 137 height 30
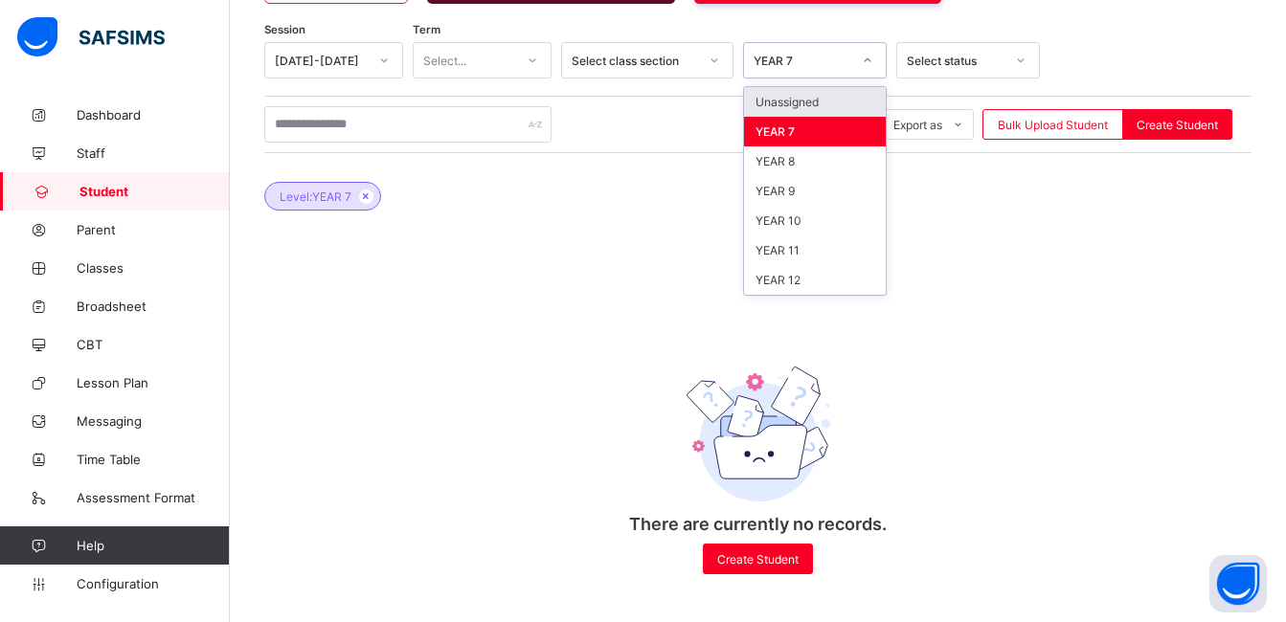
click at [815, 54] on div "YEAR 7" at bounding box center [802, 61] width 98 height 14
click at [791, 275] on div "YEAR 12" at bounding box center [815, 280] width 142 height 30
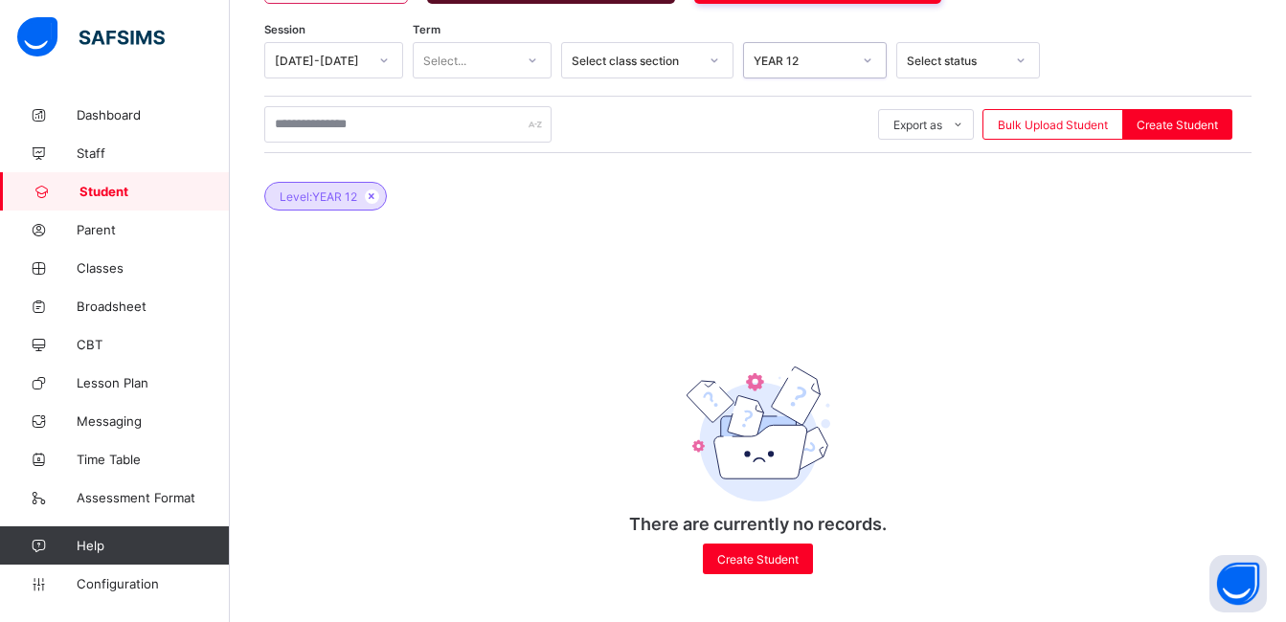
click at [354, 54] on div "[DATE]-[DATE]" at bounding box center [321, 61] width 93 height 14
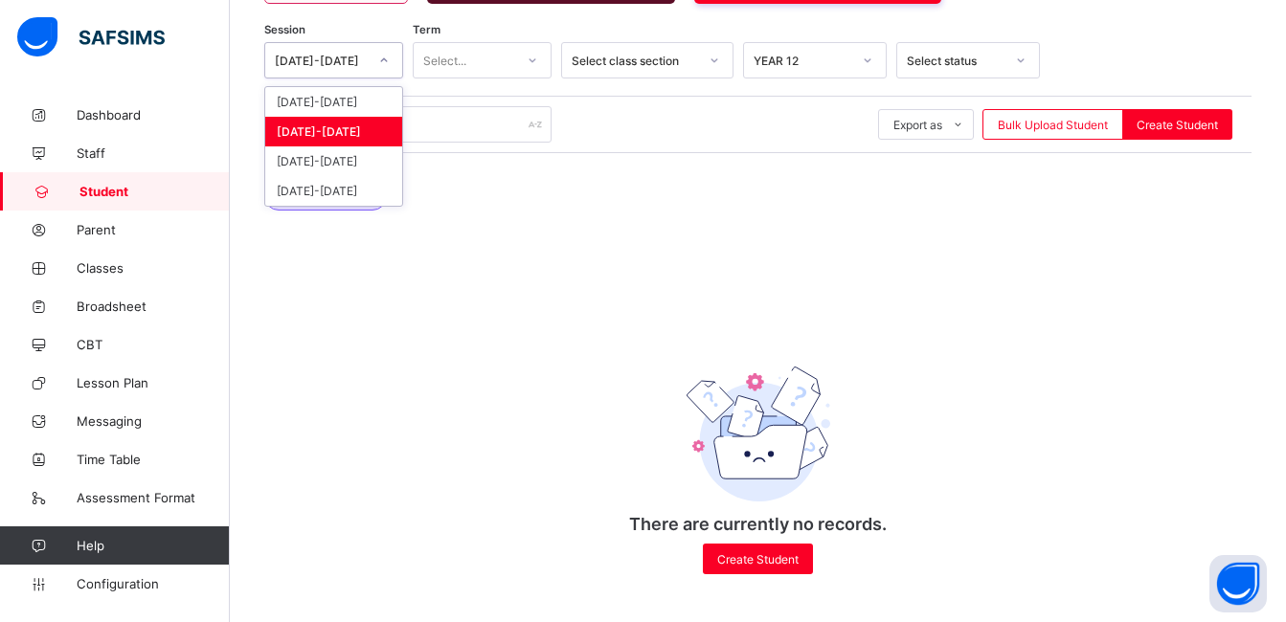
click at [380, 125] on div "[DATE]-[DATE]" at bounding box center [333, 132] width 137 height 30
